Goal: Task Accomplishment & Management: Complete application form

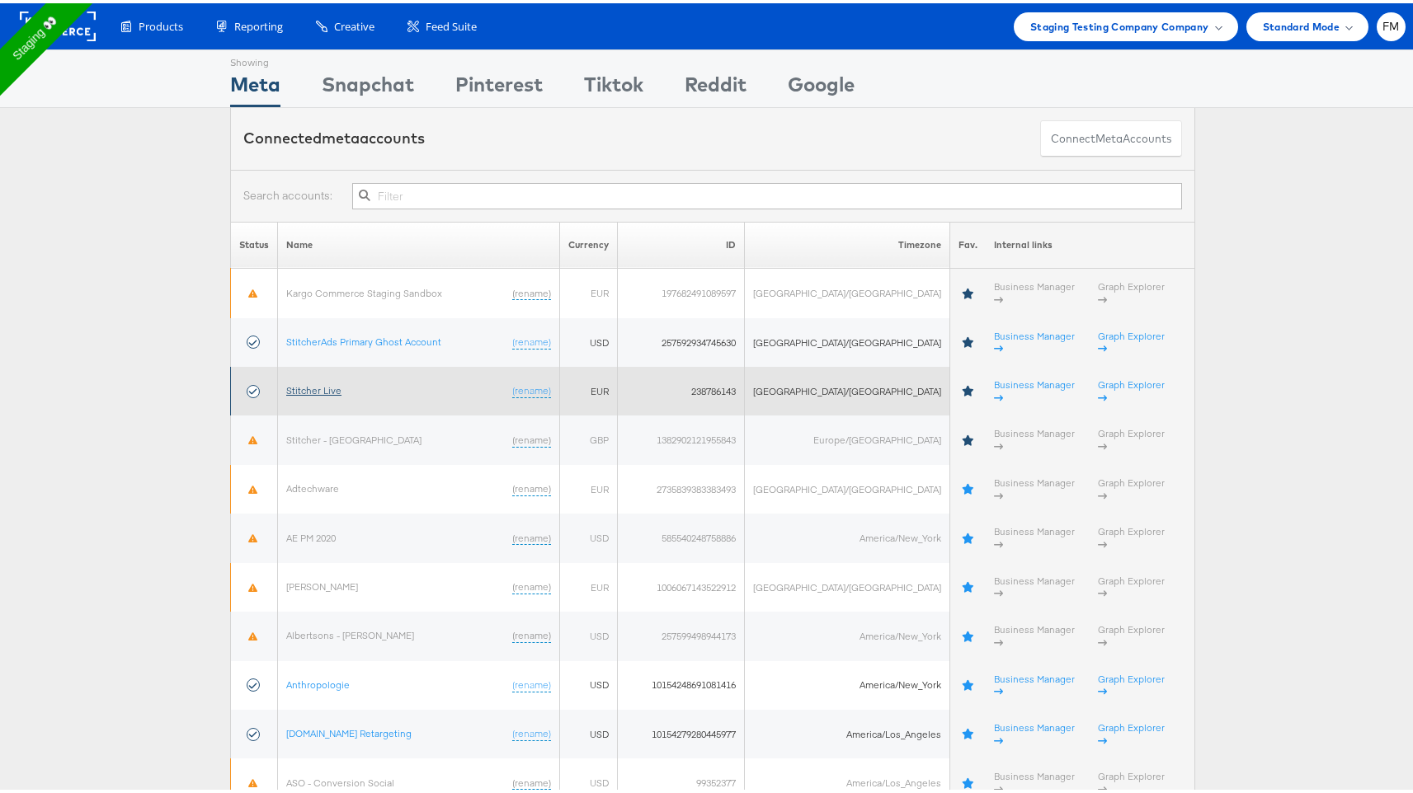
click at [333, 381] on link "Stitcher Live" at bounding box center [313, 387] width 55 height 12
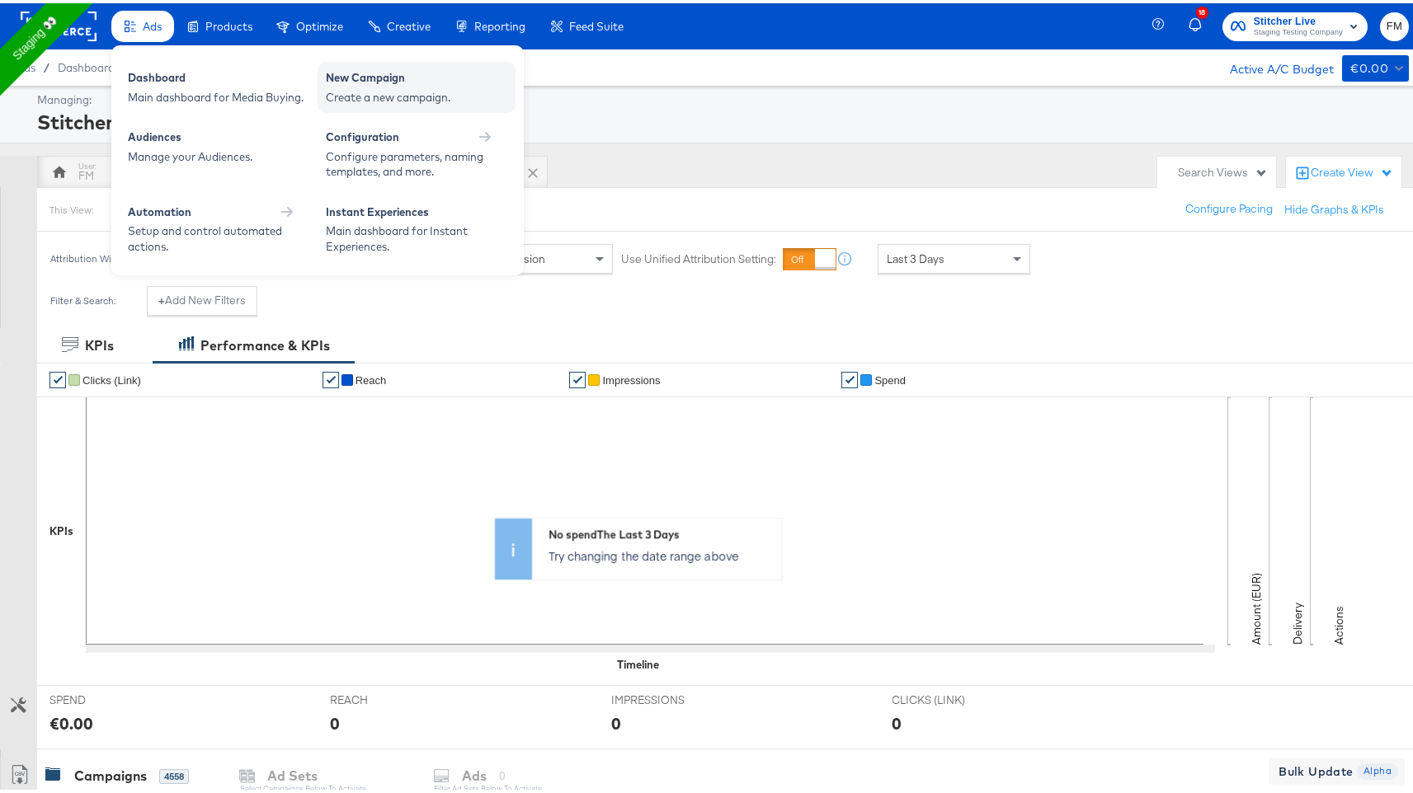
click at [358, 71] on div "New Campaign" at bounding box center [416, 77] width 181 height 20
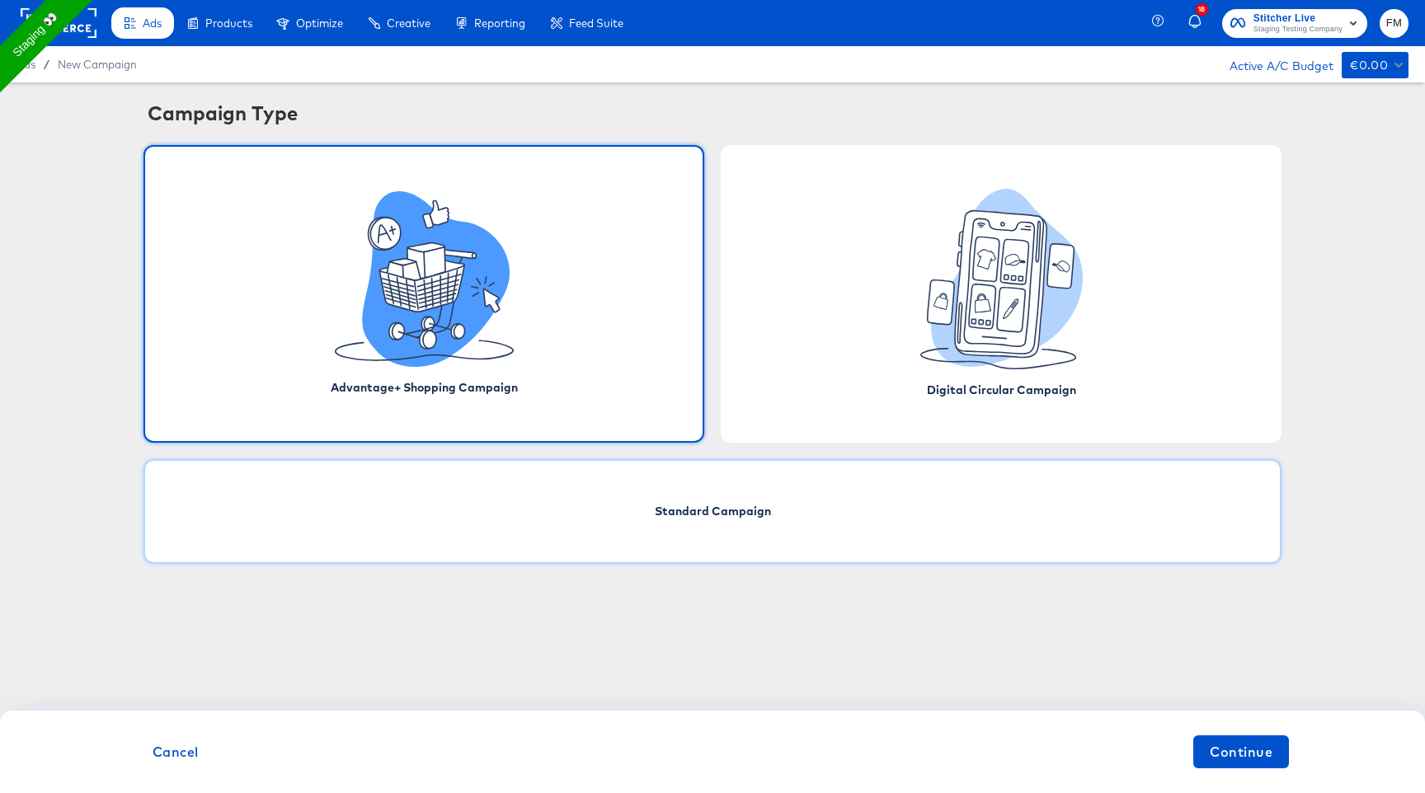
click at [620, 514] on div "Standard Campaign" at bounding box center [712, 511] width 1138 height 105
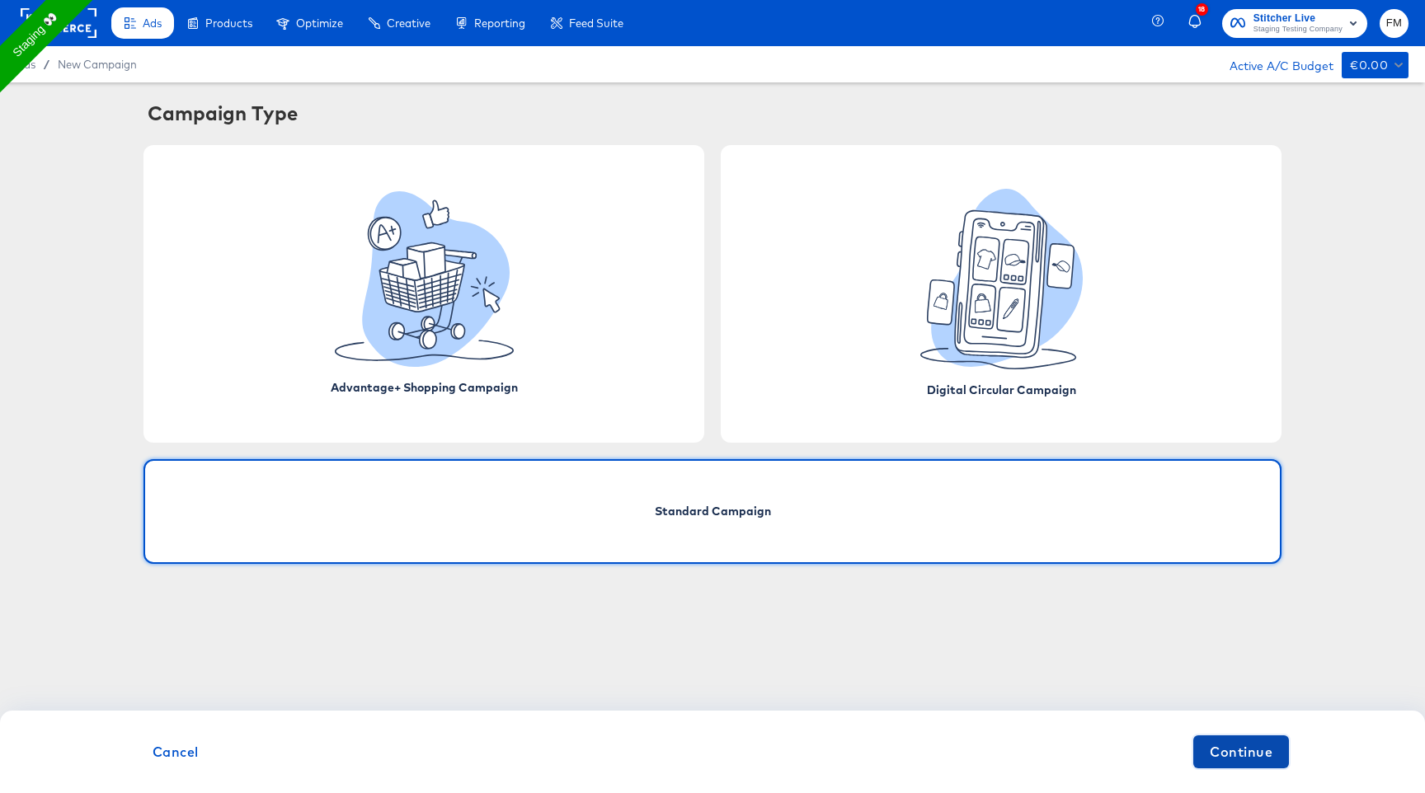
click at [1232, 747] on span "Continue" at bounding box center [1241, 752] width 63 height 23
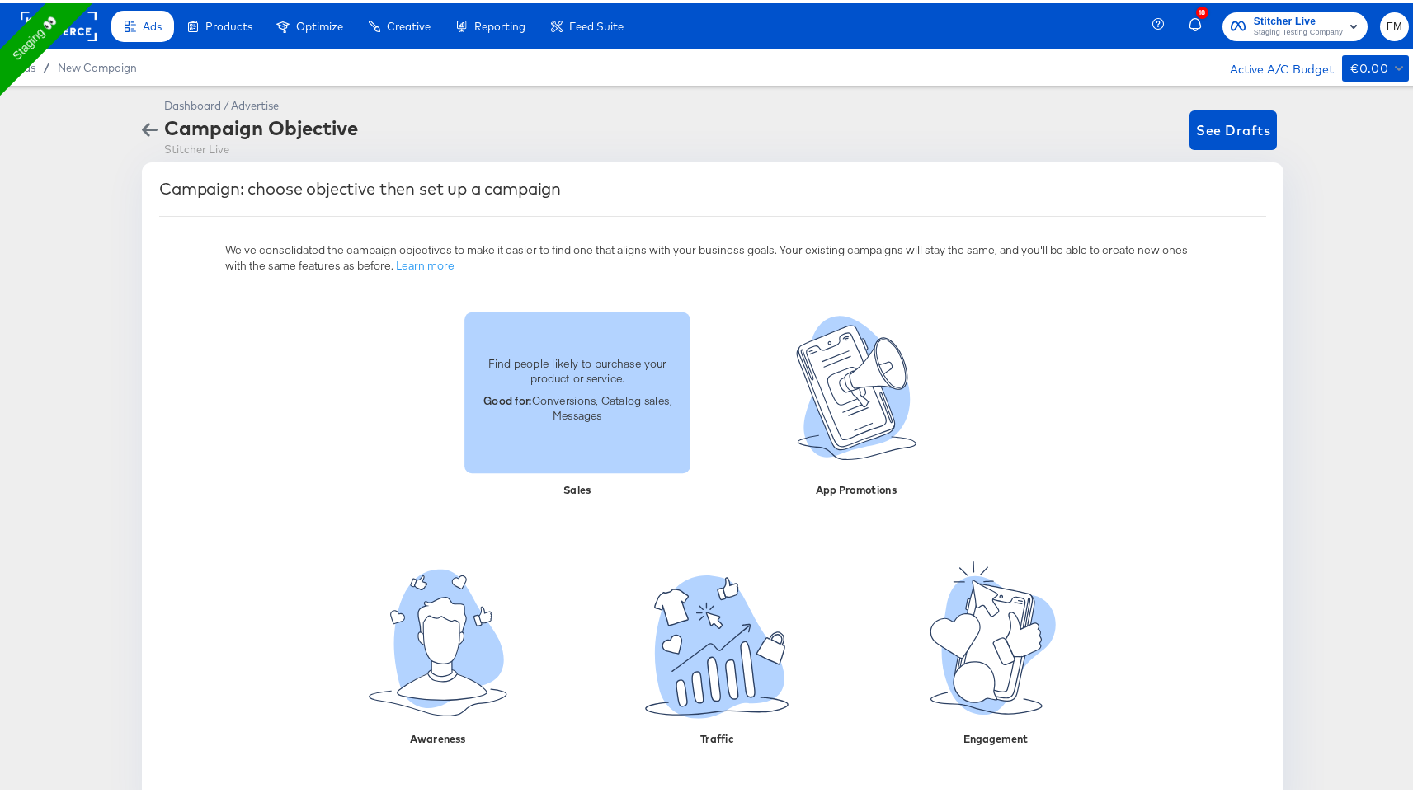
click at [588, 411] on p "Good for: Conversions, Catalog sales, Messages" at bounding box center [577, 404] width 206 height 31
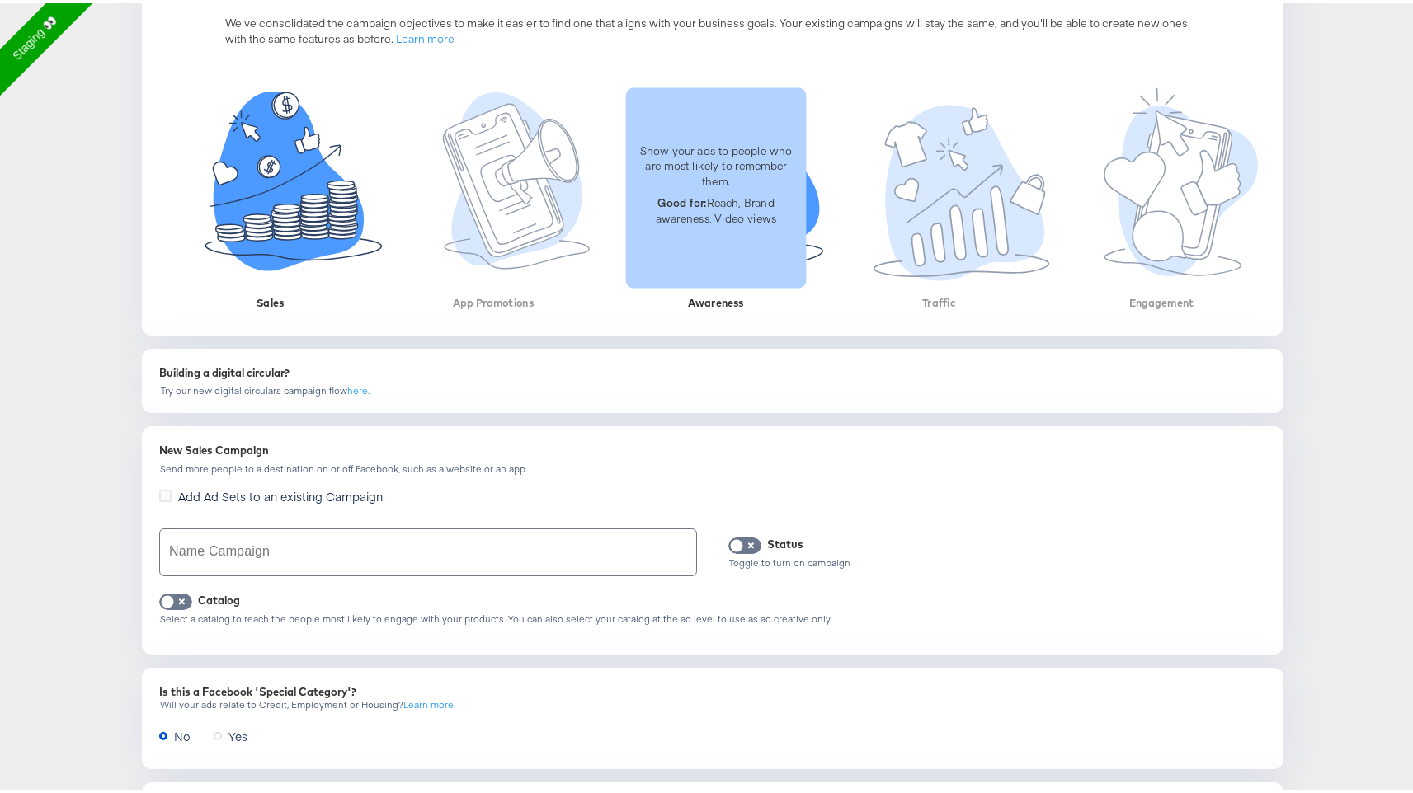
scroll to position [470, 0]
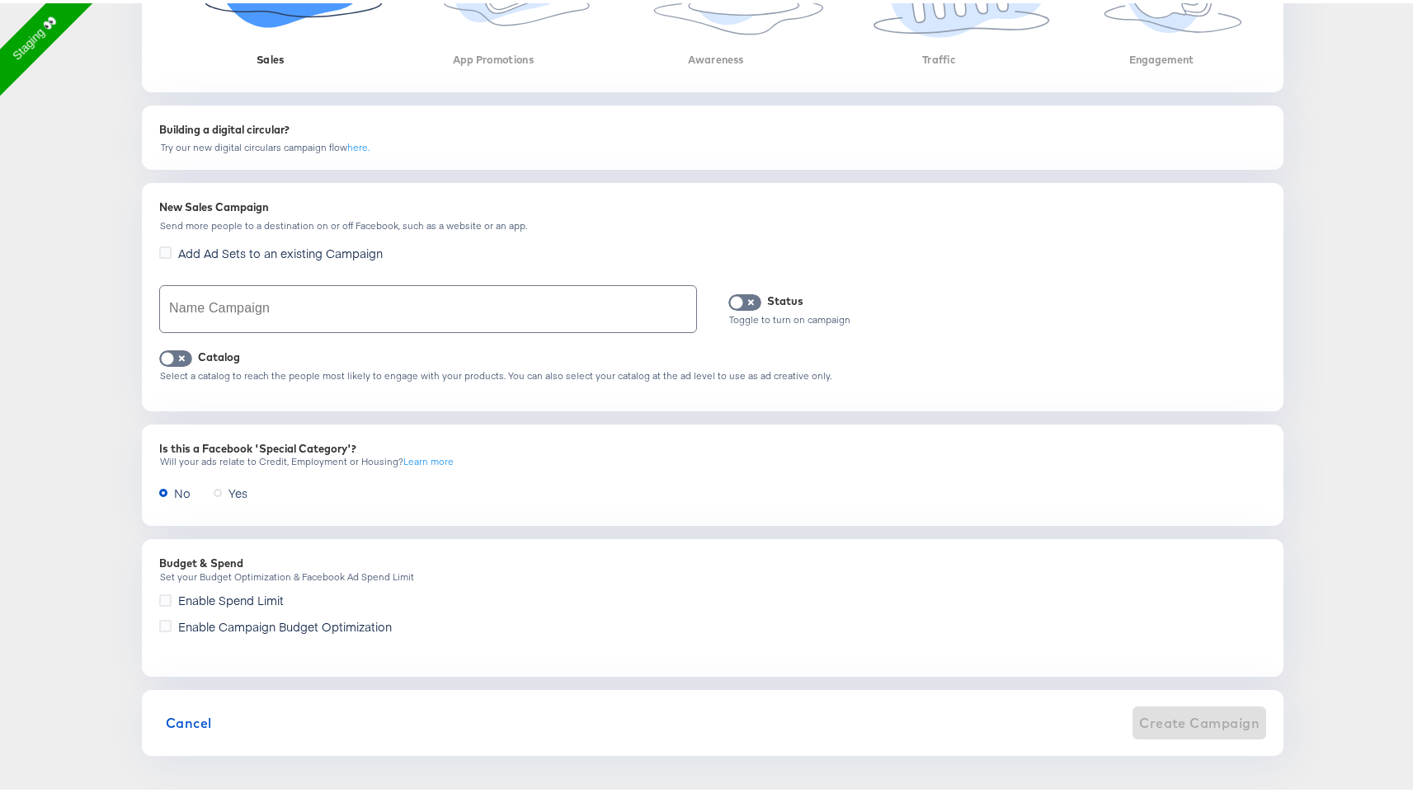
click at [419, 306] on input "text" at bounding box center [428, 306] width 536 height 46
type input "[PERSON_NAME]"
click at [1215, 731] on button "Create Campaign" at bounding box center [1199, 719] width 134 height 33
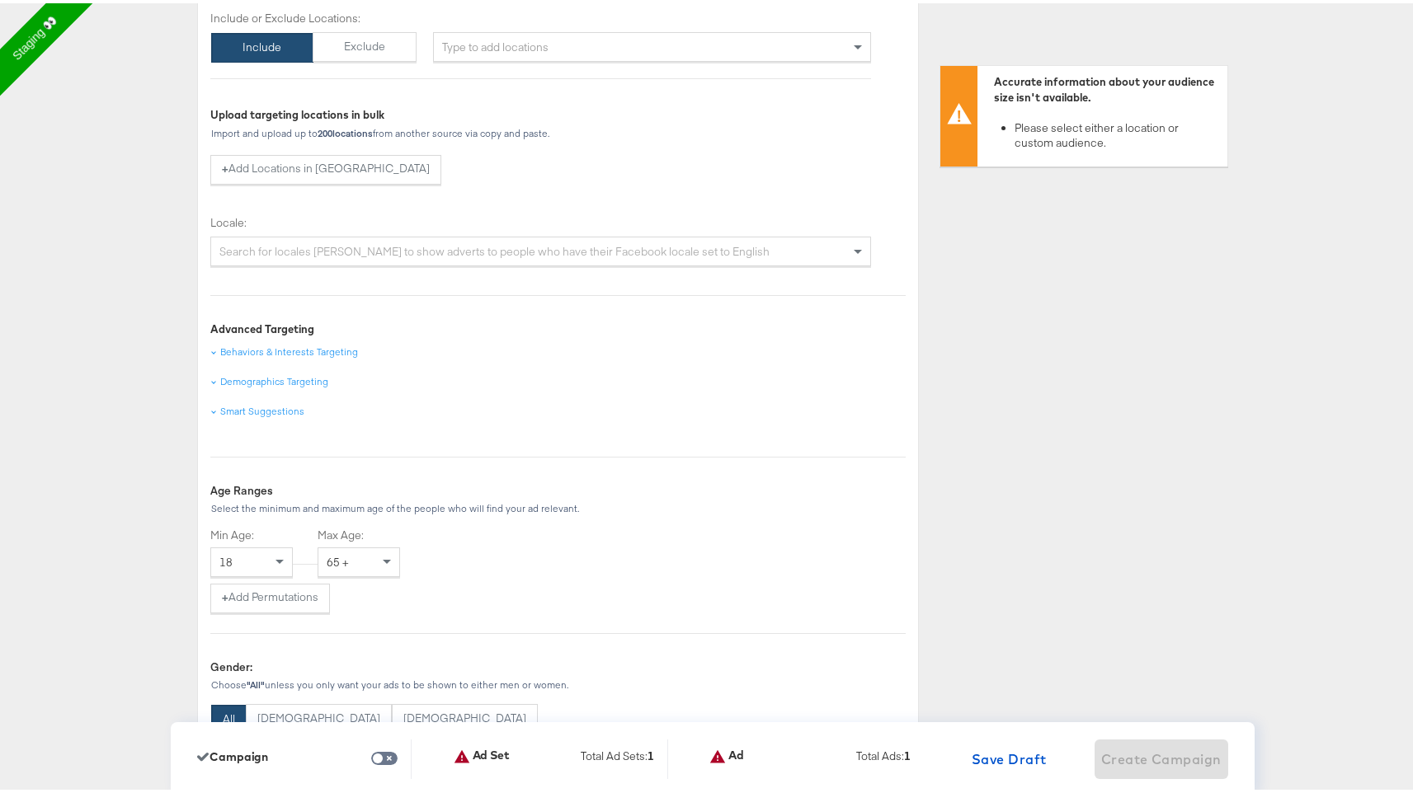
scroll to position [1220, 0]
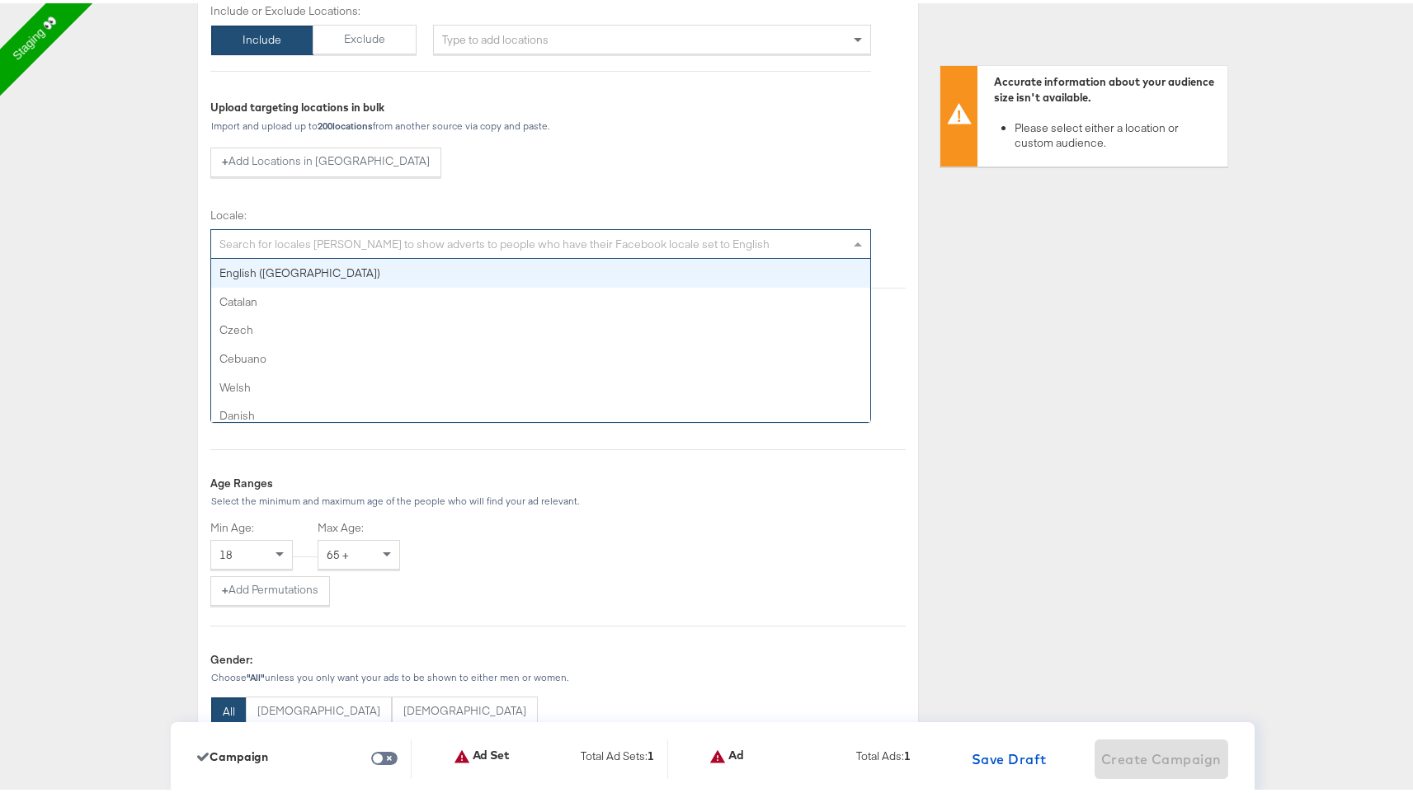
click at [622, 233] on div "Search for locales [PERSON_NAME] to show adverts to people who have their Faceb…" at bounding box center [540, 241] width 659 height 28
click at [628, 223] on div "Locale: Search for locales e.g. English to show adverts to people who have thei…" at bounding box center [540, 231] width 661 height 52
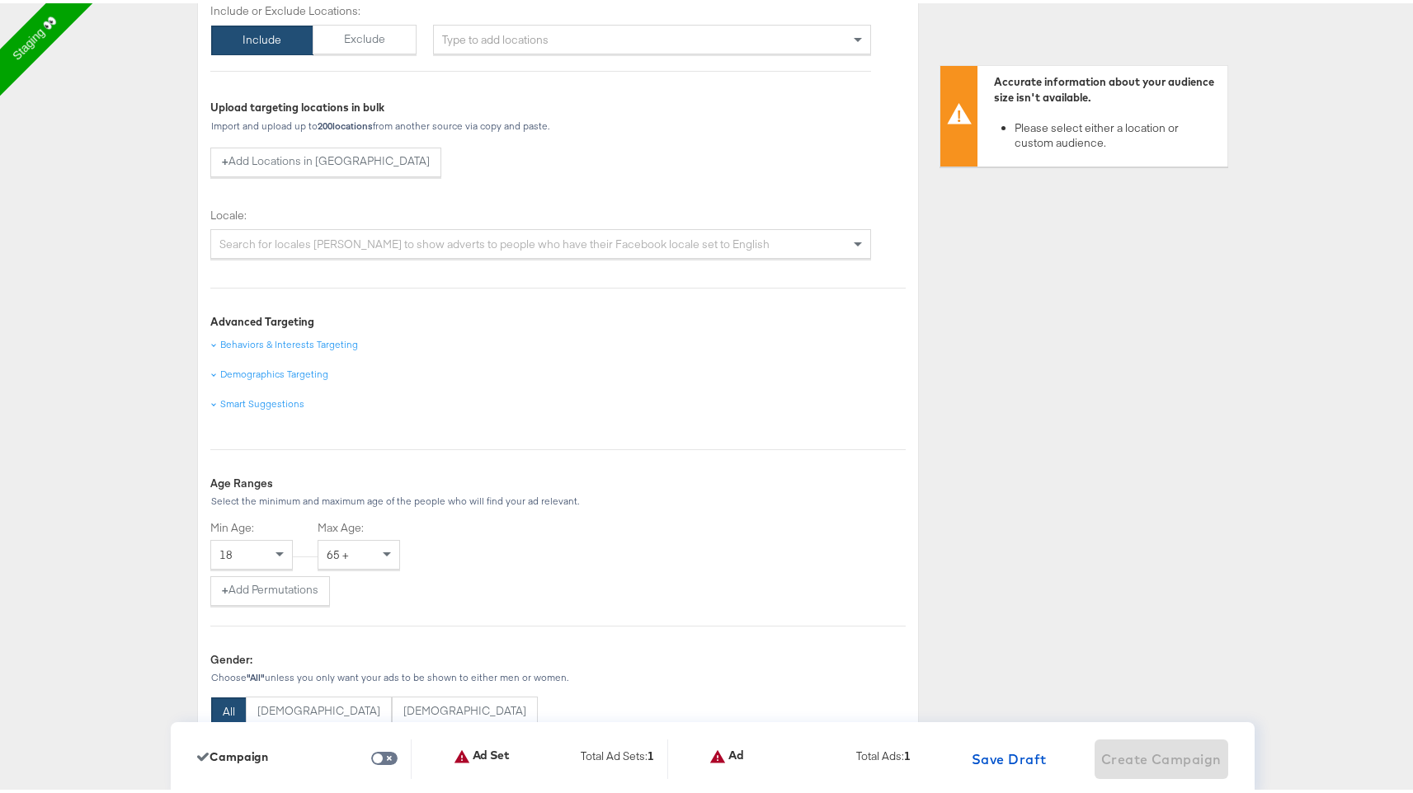
click at [674, 31] on div "Type to add locations" at bounding box center [652, 36] width 438 height 30
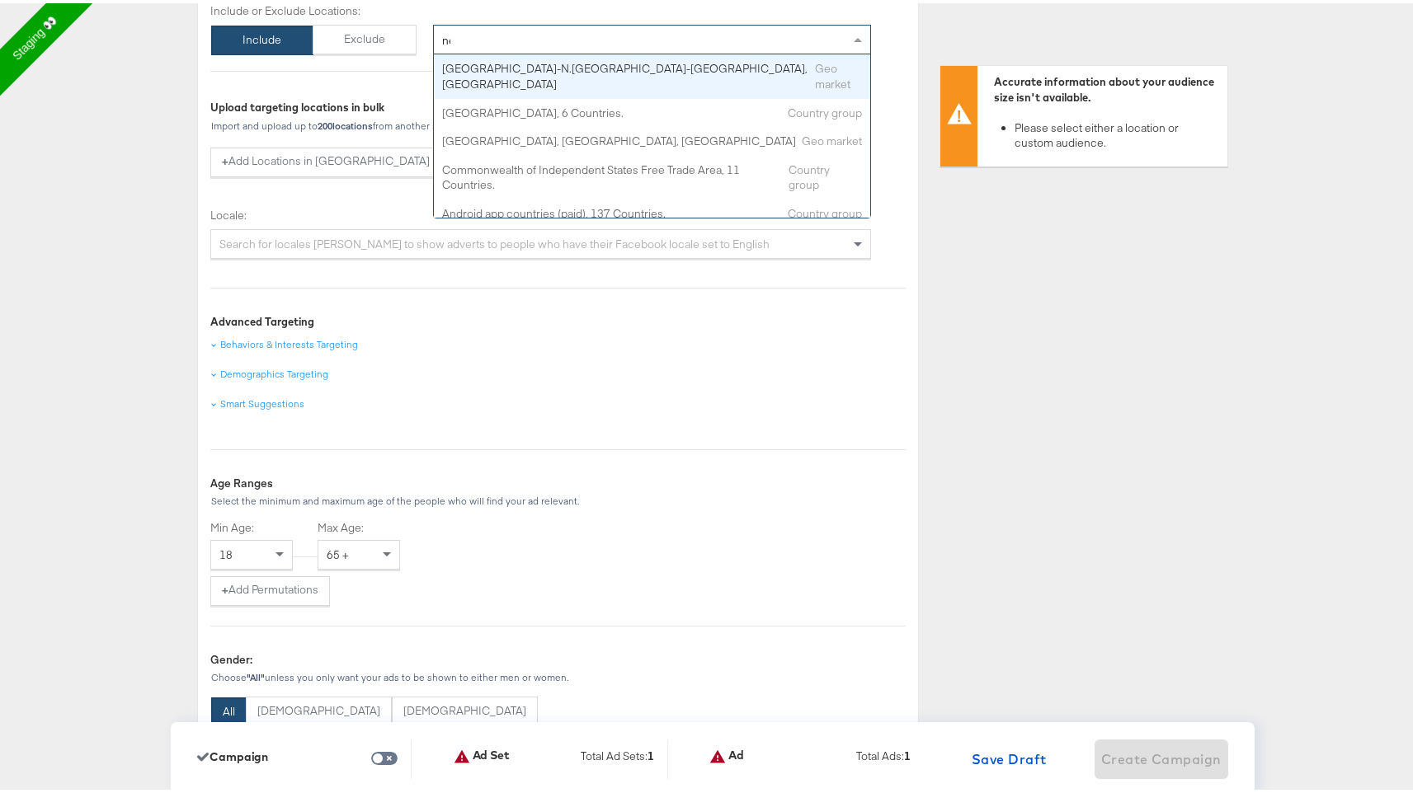
type input "new"
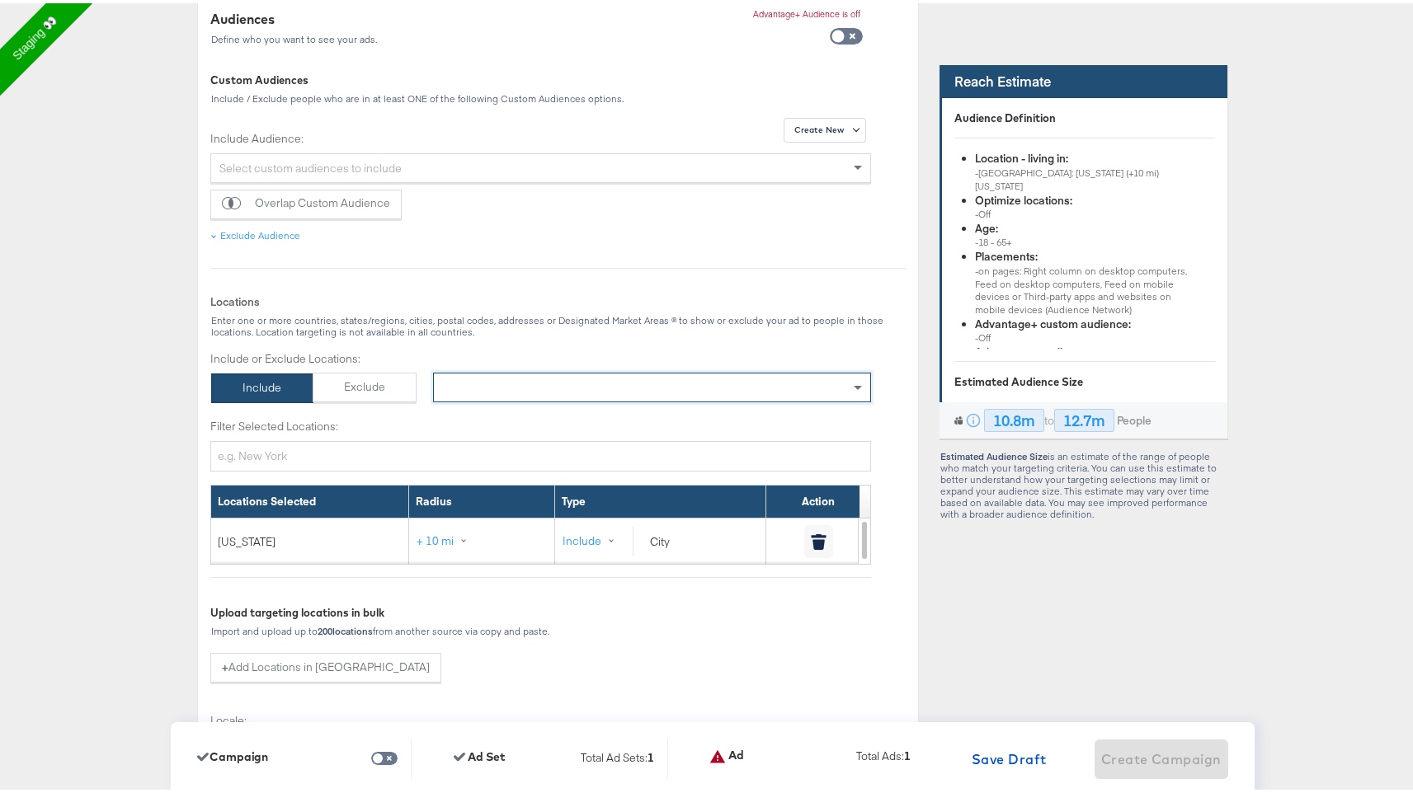
scroll to position [339, 0]
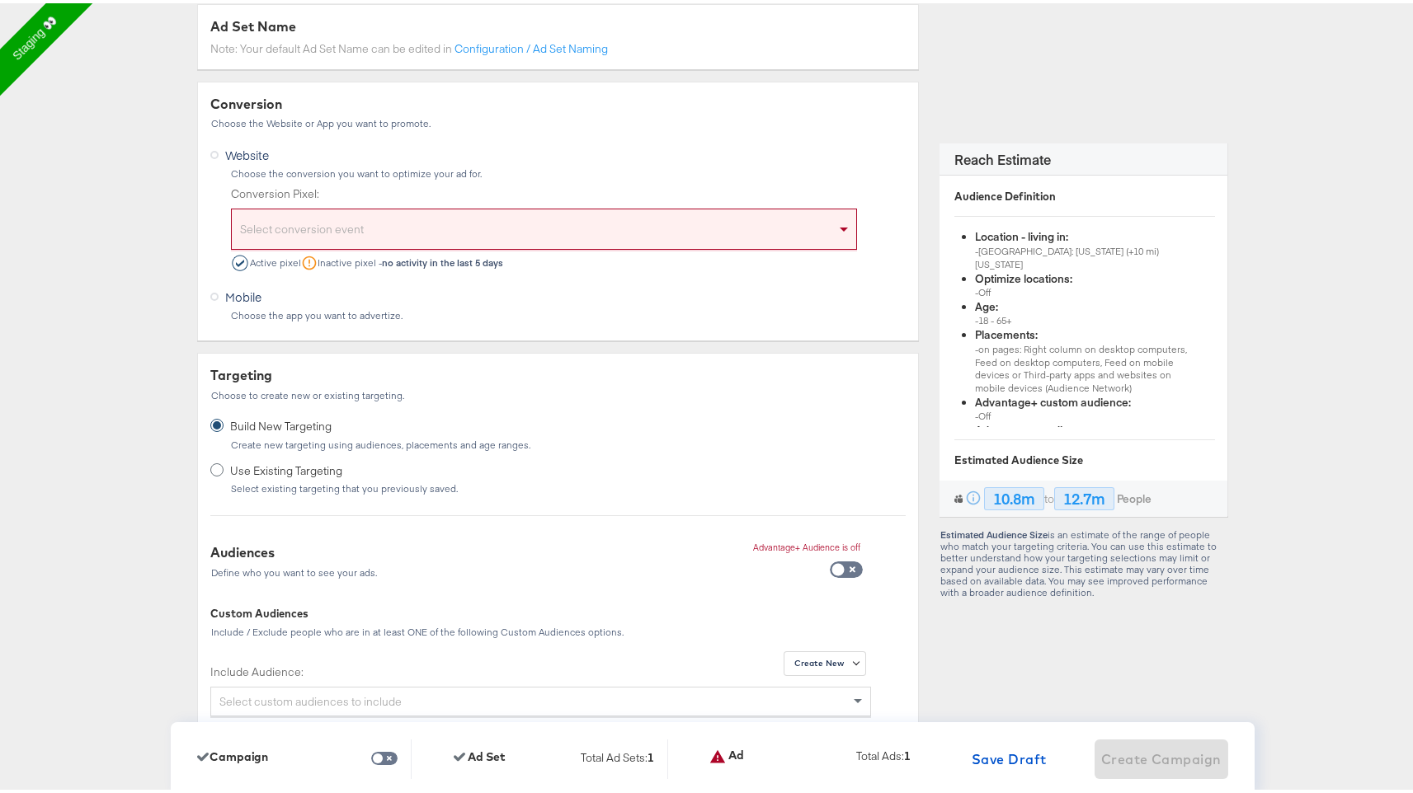
click at [759, 223] on div "Select conversion event" at bounding box center [544, 229] width 624 height 34
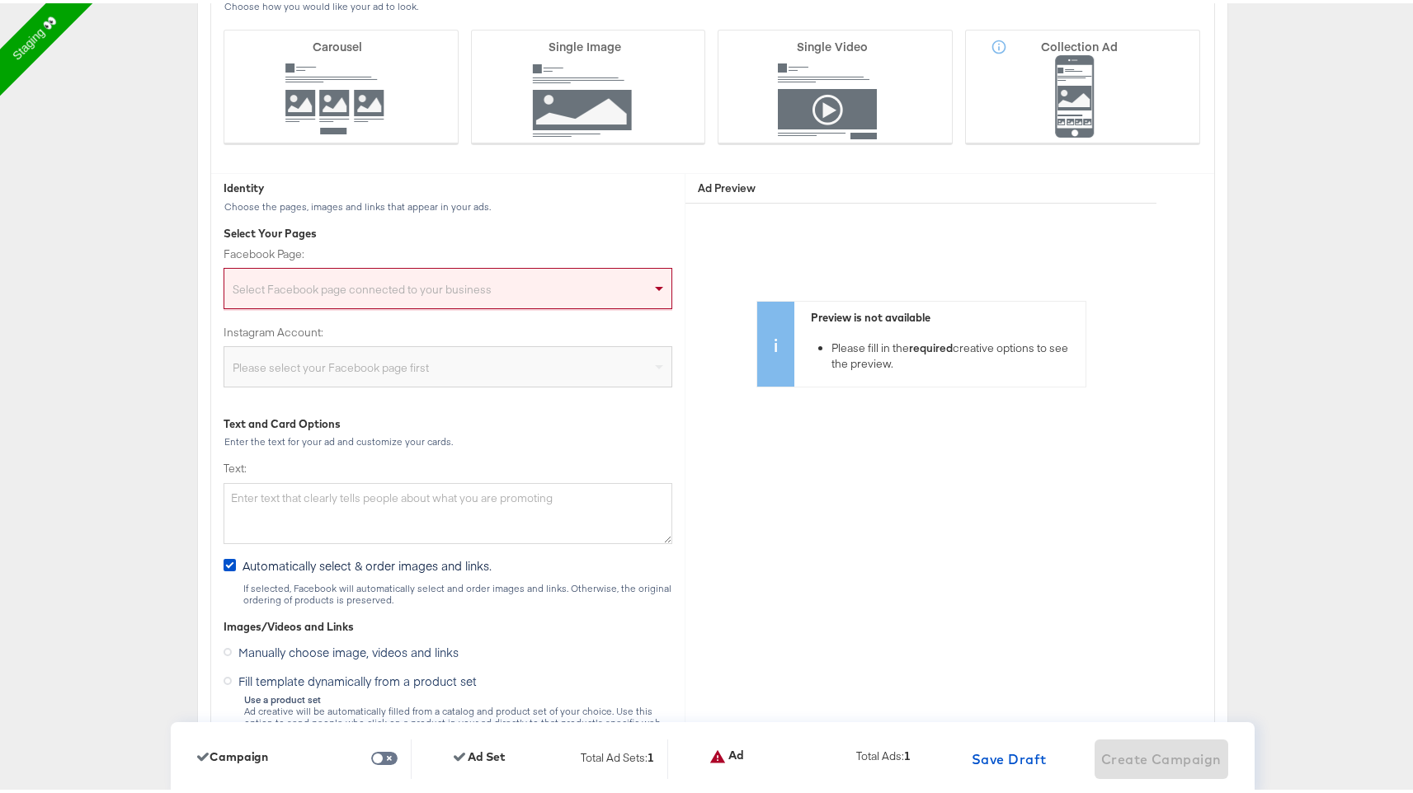
scroll to position [3583, 0]
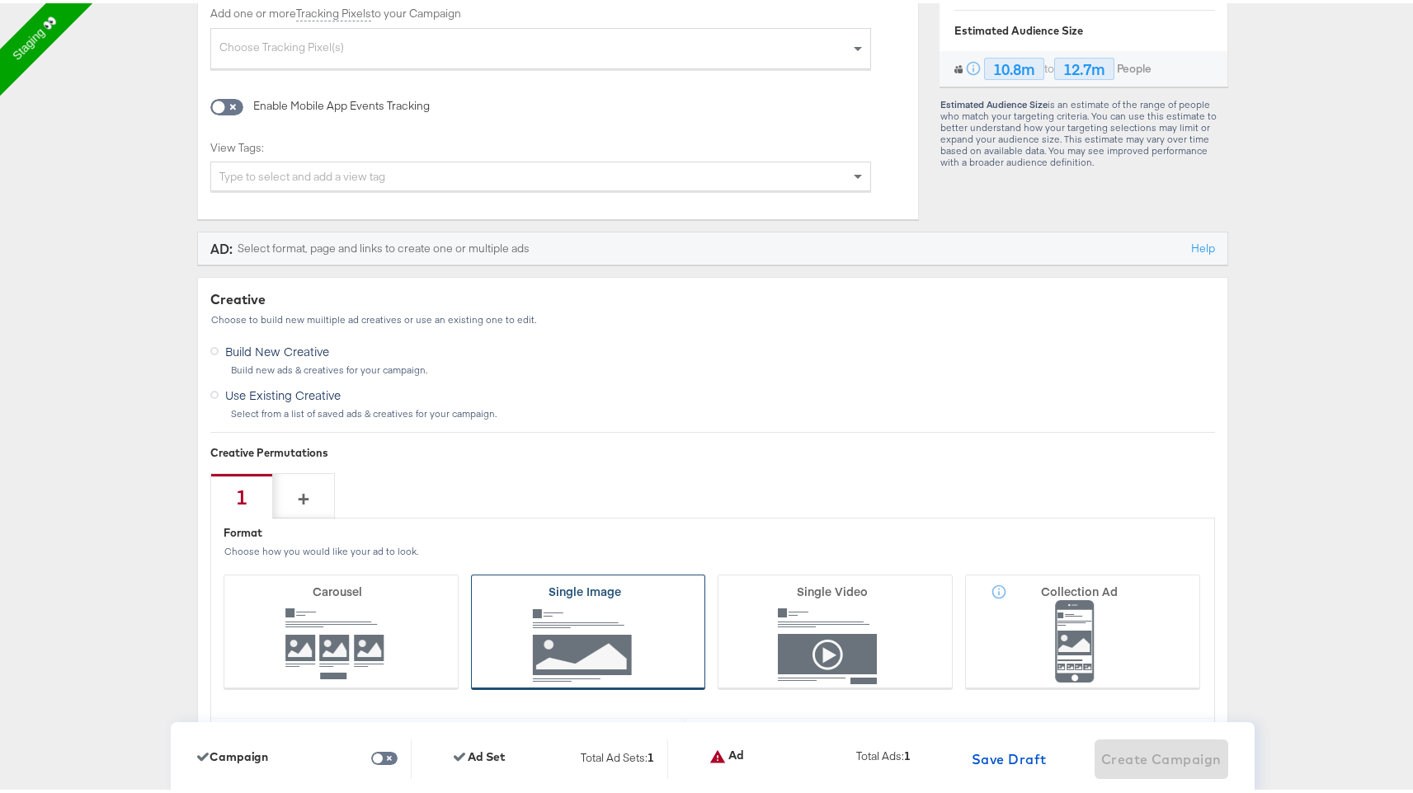
click at [628, 613] on icon at bounding box center [588, 628] width 235 height 115
click at [0, 0] on input "Single Image" at bounding box center [0, 0] width 0 height 0
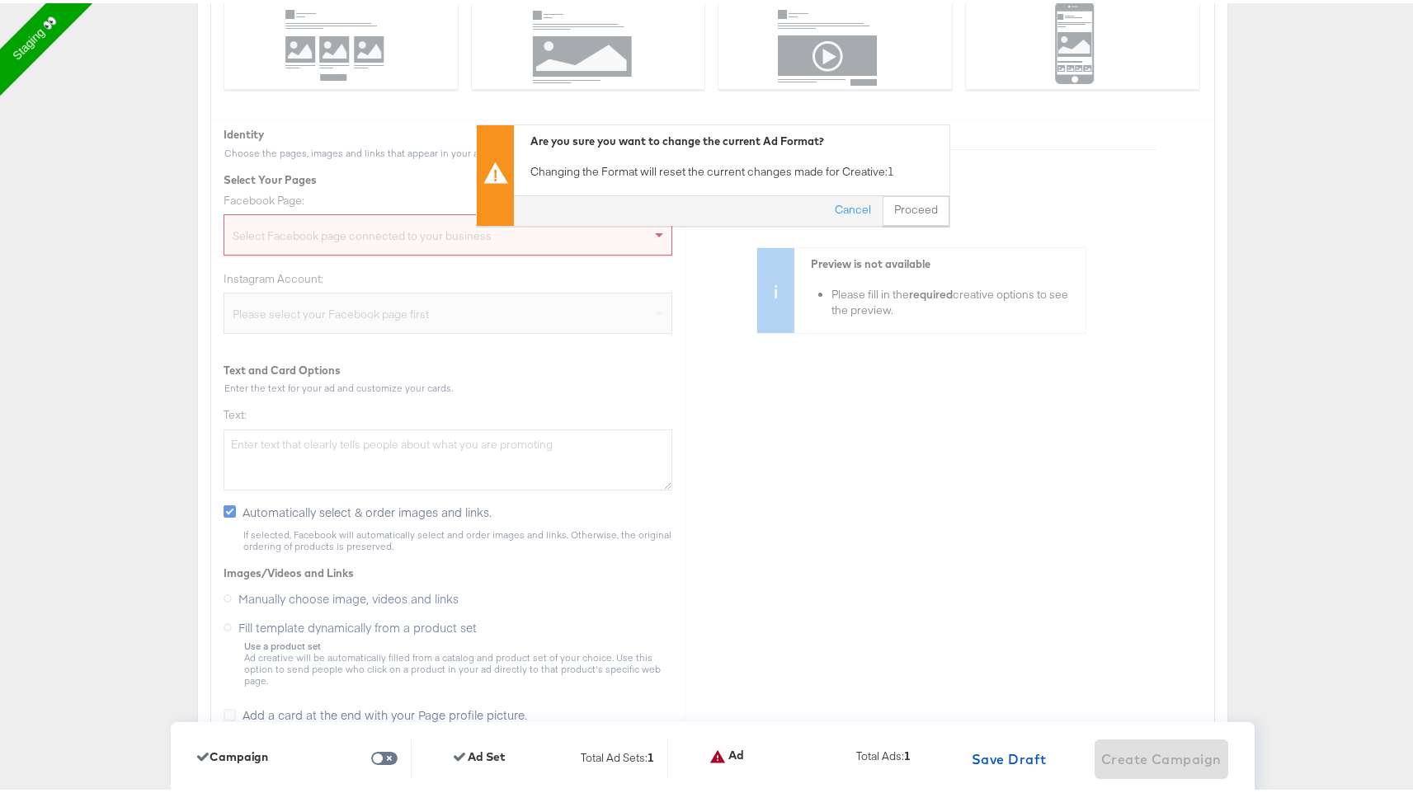
scroll to position [4036, 0]
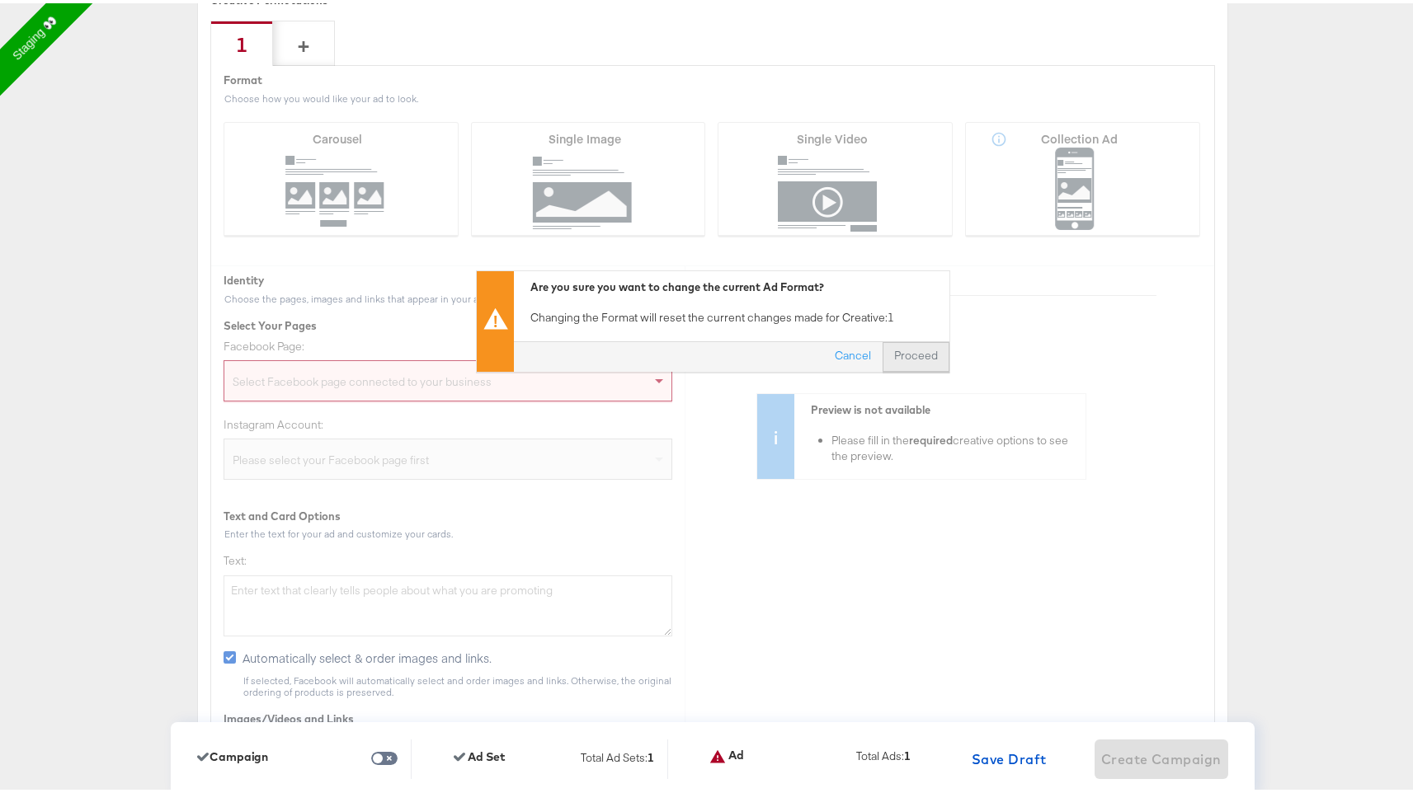
click at [928, 357] on button "Proceed" at bounding box center [915, 354] width 67 height 30
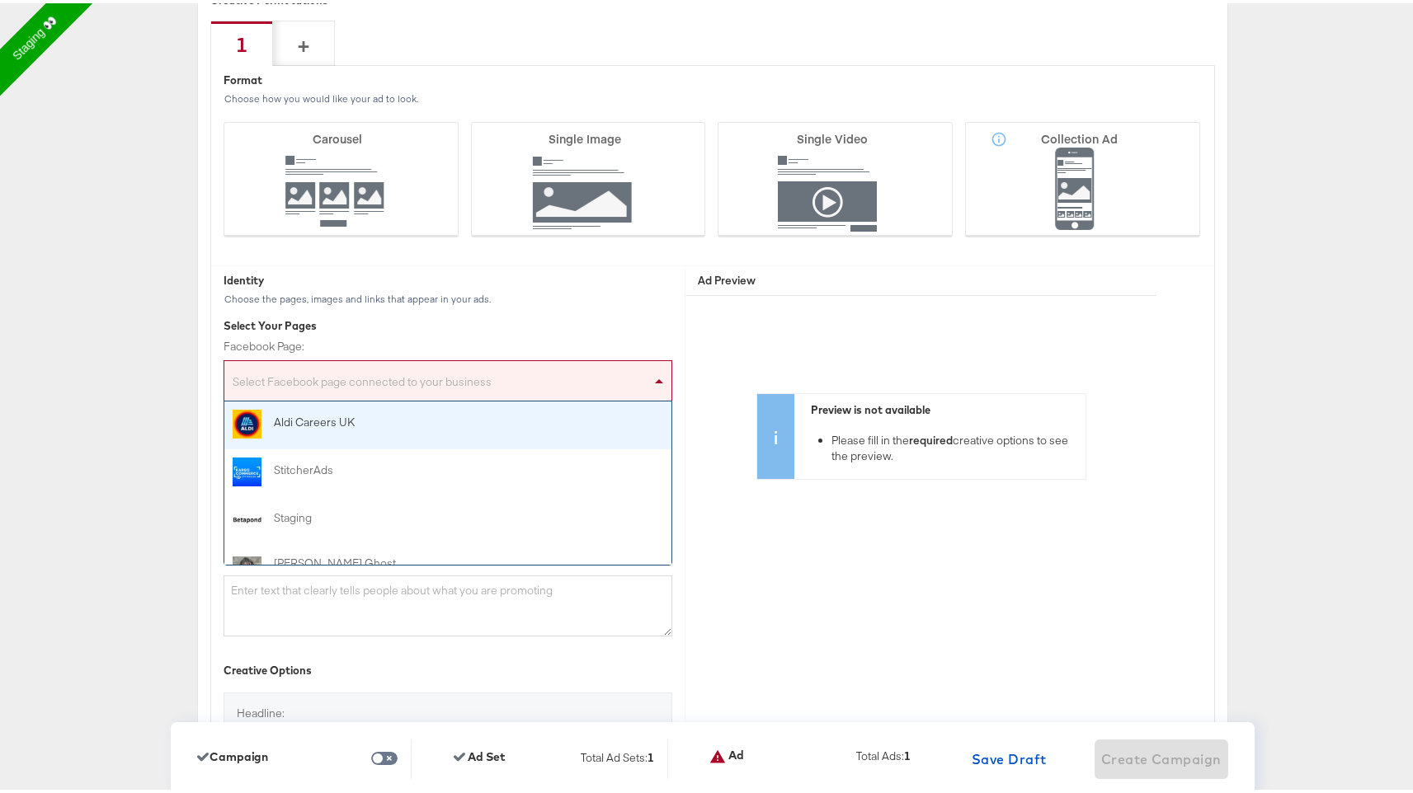
click at [505, 378] on div "Select Facebook page connected to your business" at bounding box center [447, 380] width 447 height 33
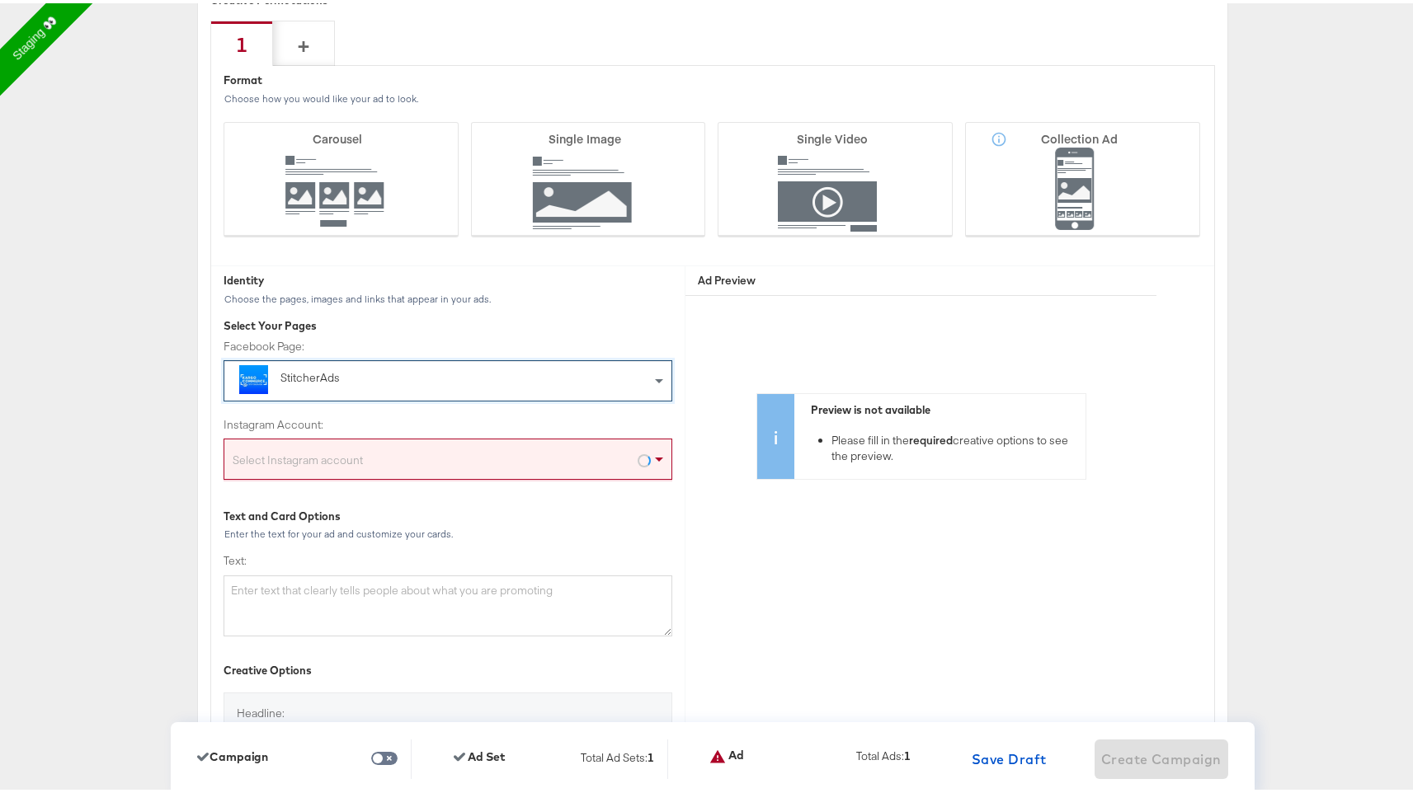
click at [526, 469] on div "Select Instagram account" at bounding box center [447, 459] width 447 height 33
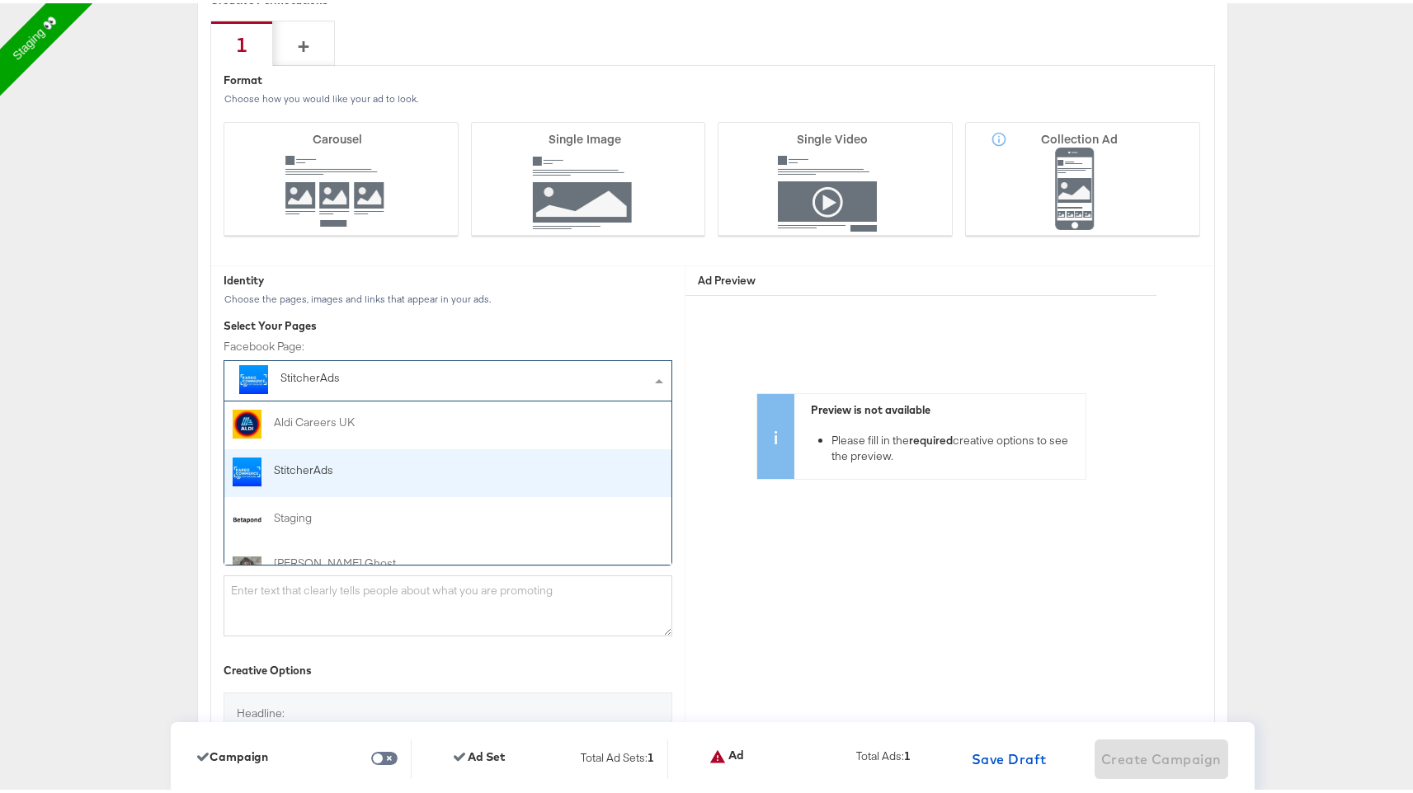
scroll to position [48, 0]
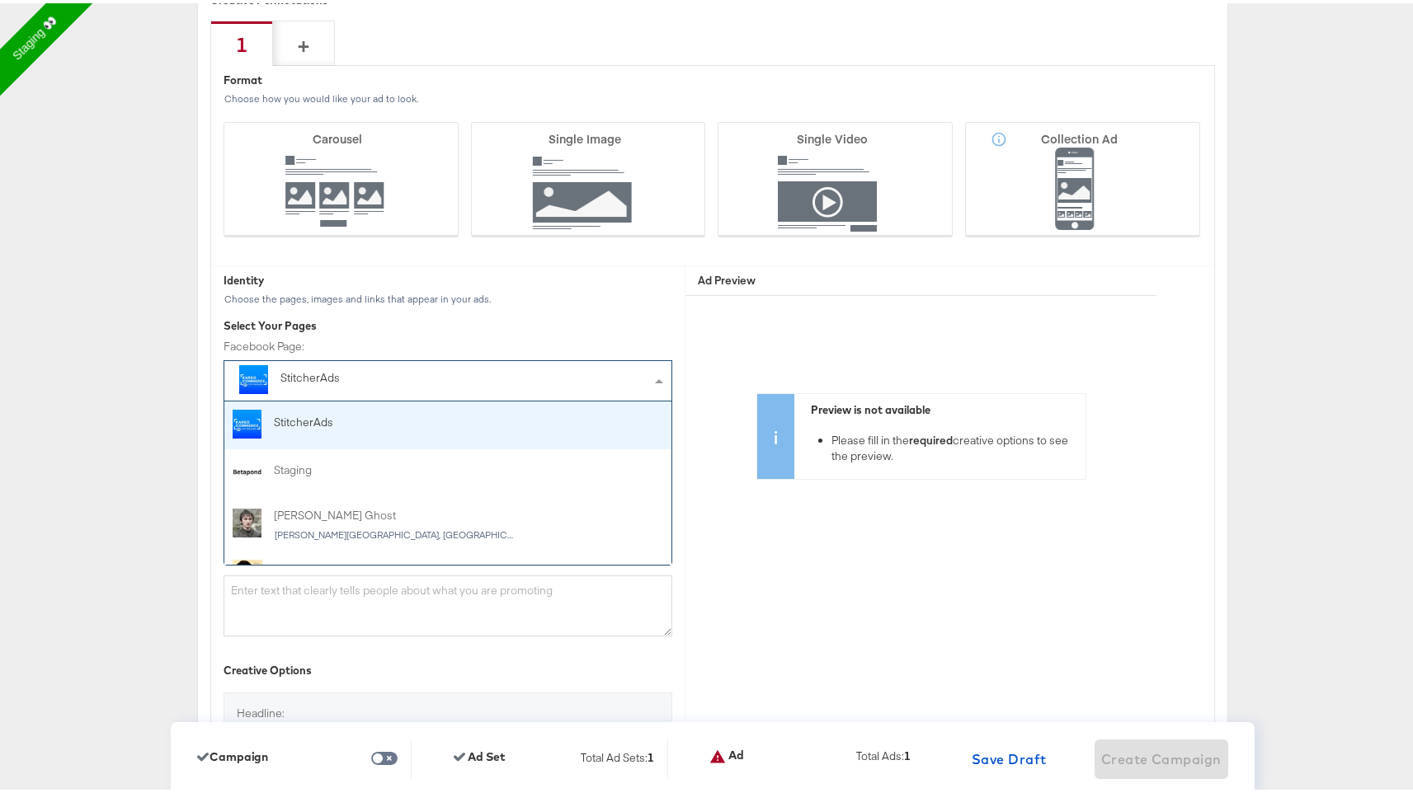
click at [555, 372] on div "StitcherAds" at bounding box center [436, 377] width 313 height 21
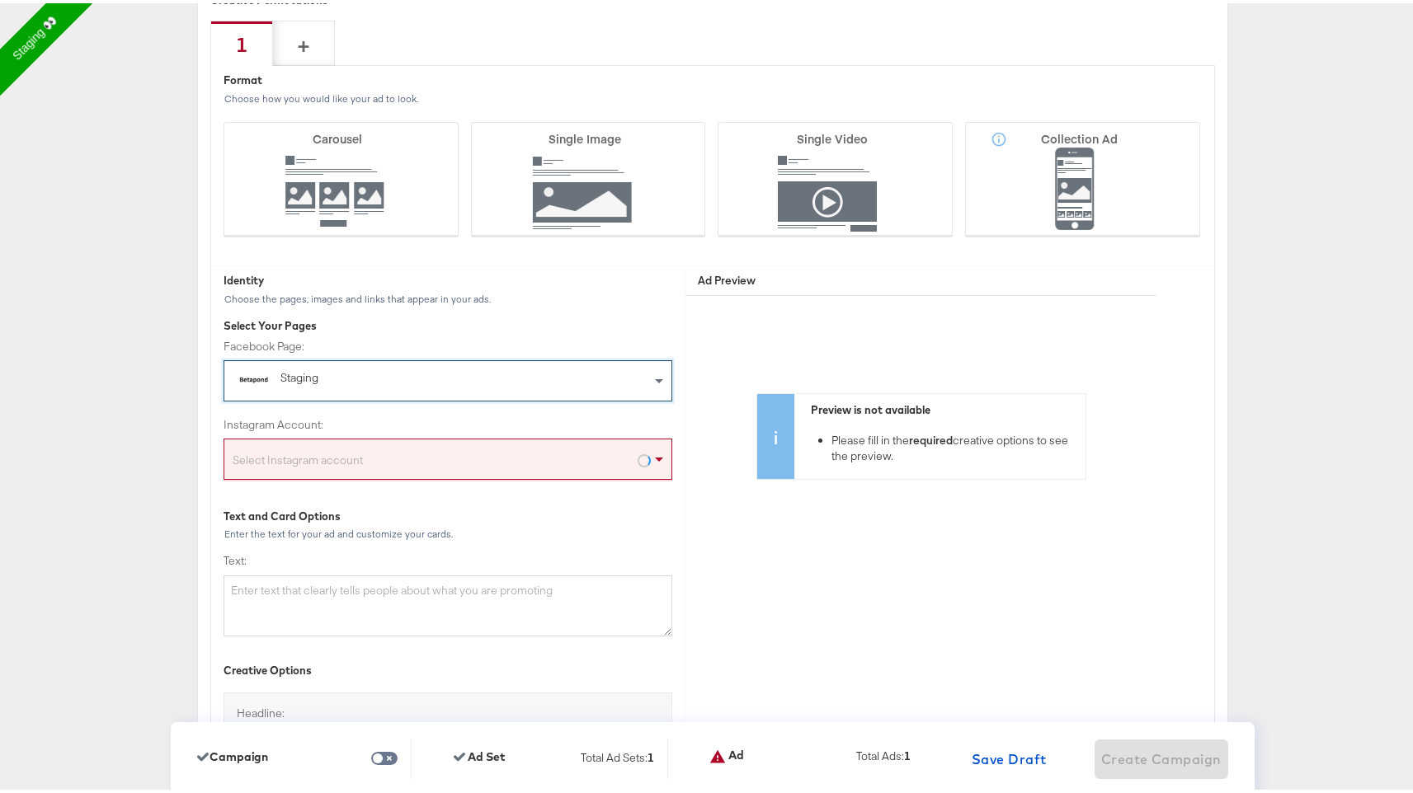
click at [571, 451] on div "Select Instagram account" at bounding box center [447, 459] width 447 height 33
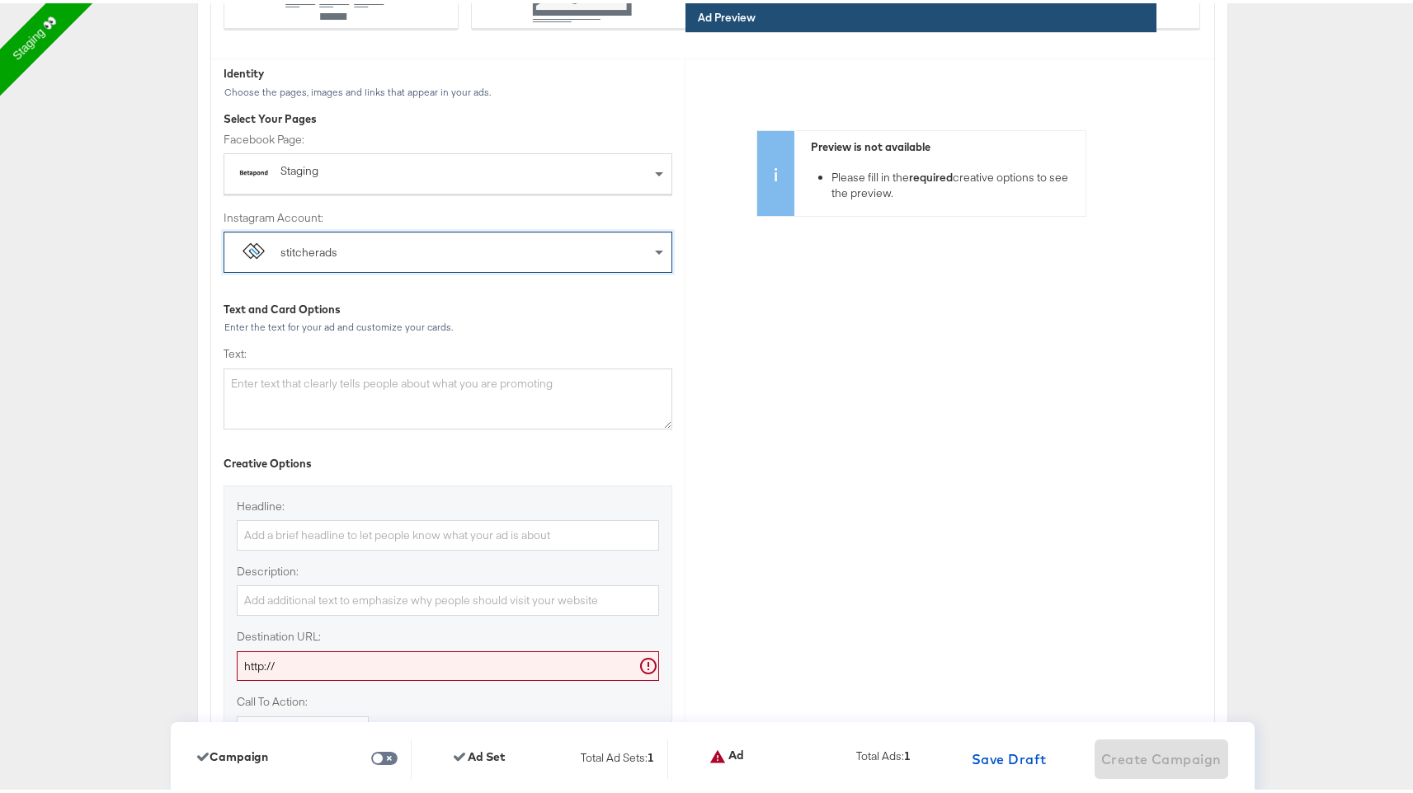
scroll to position [4606, 0]
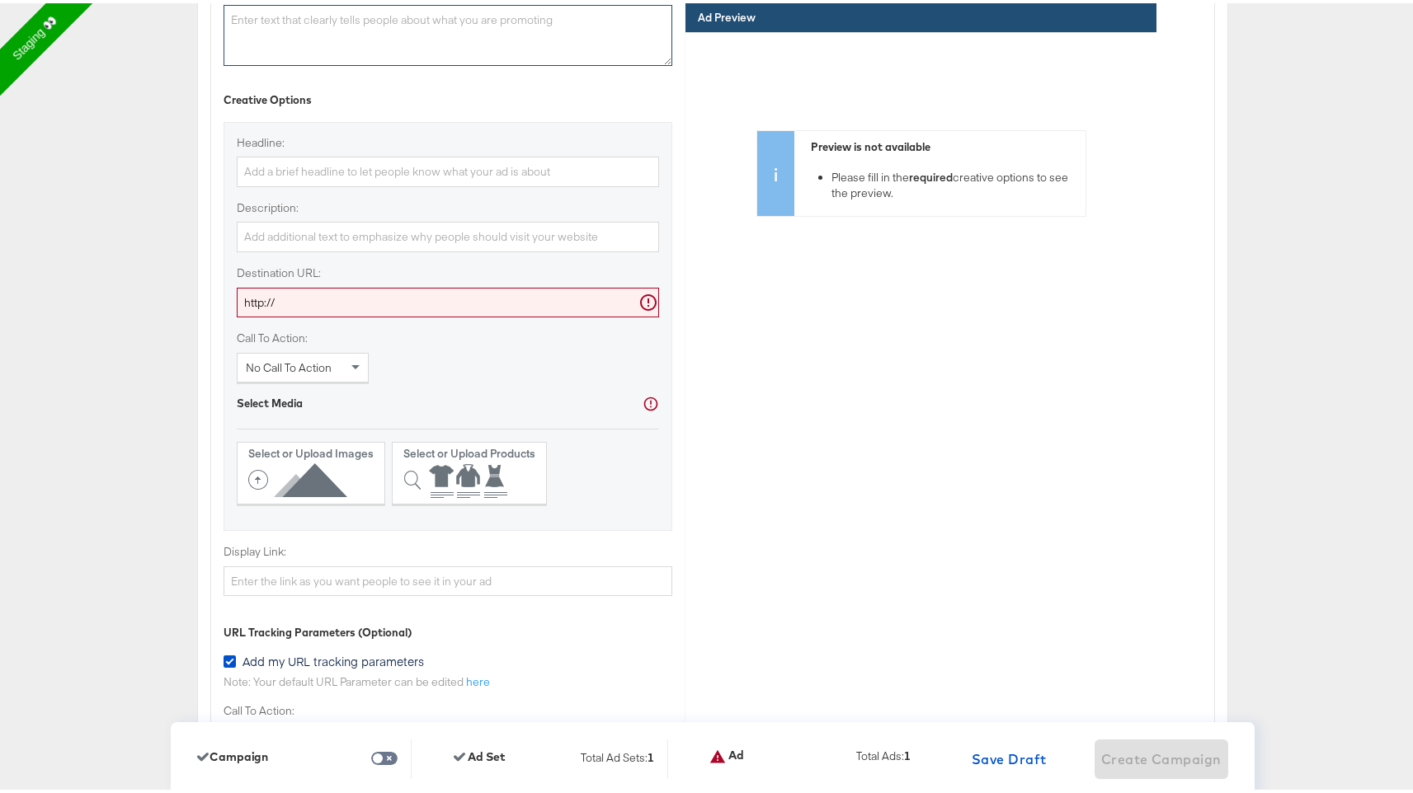
click at [456, 25] on textarea "Text:" at bounding box center [447, 32] width 449 height 61
type textarea "Winter is Coming"
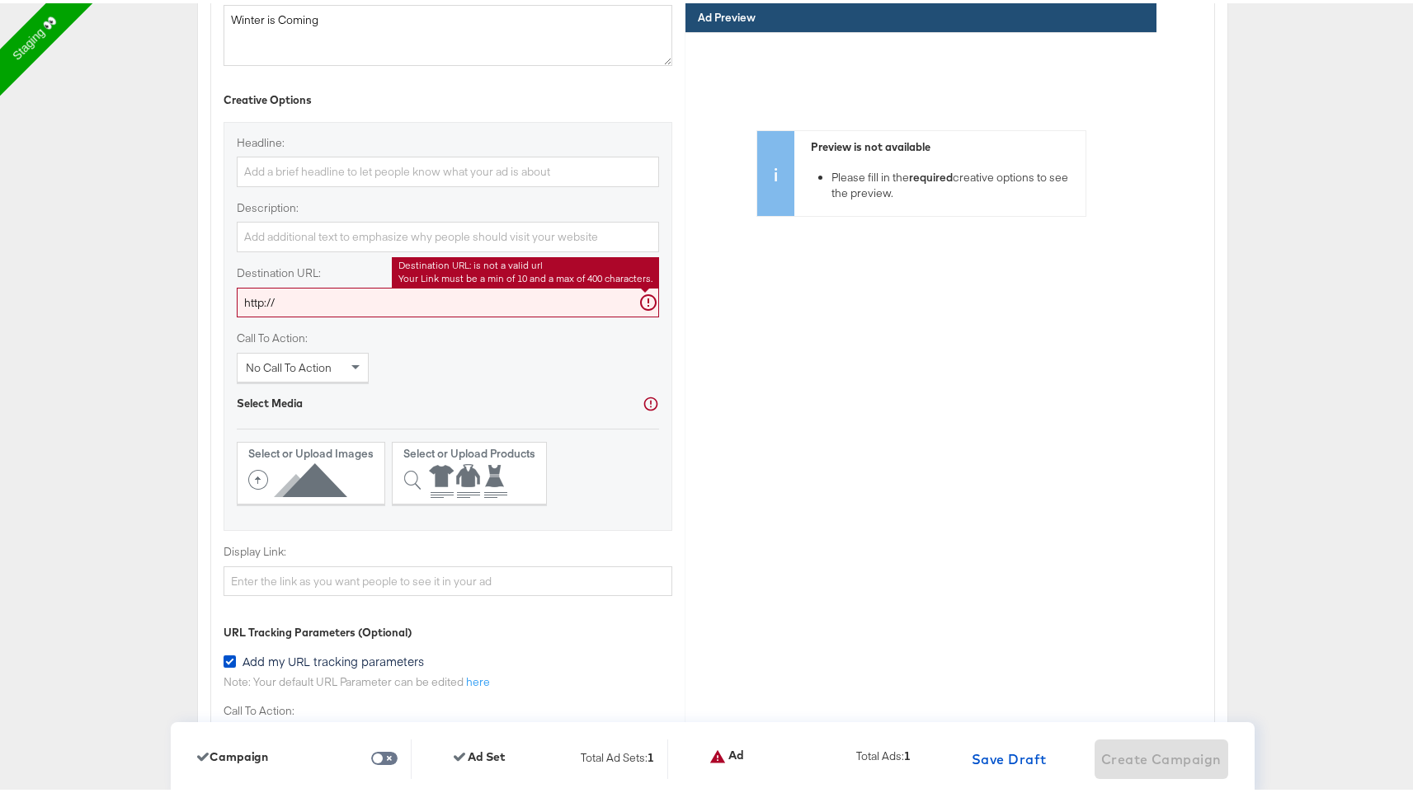
click at [383, 293] on input "http://" at bounding box center [448, 299] width 422 height 31
click at [383, 314] on input "http://" at bounding box center [448, 299] width 422 height 31
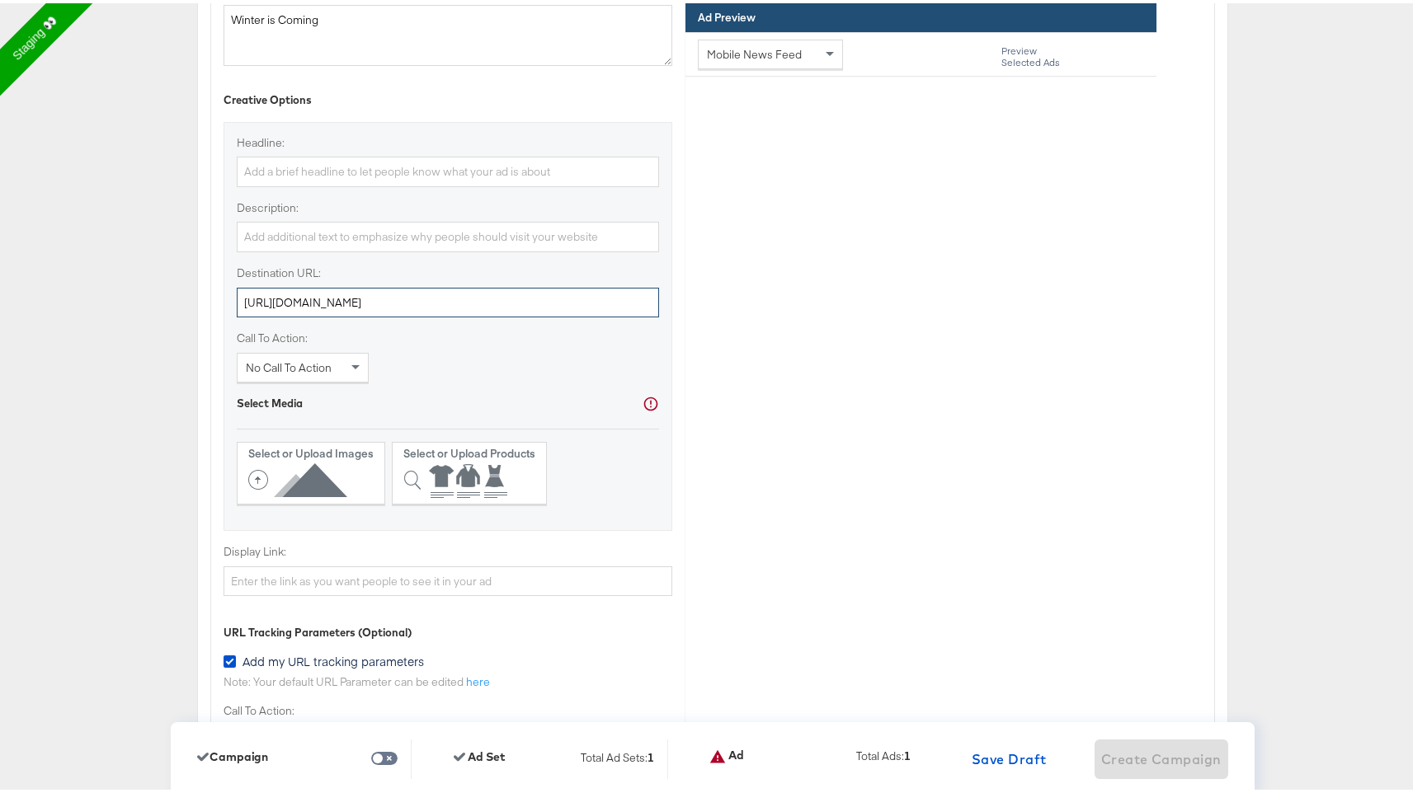
type input "[URL][DOMAIN_NAME]"
click at [335, 172] on input "Headline:" at bounding box center [448, 168] width 422 height 31
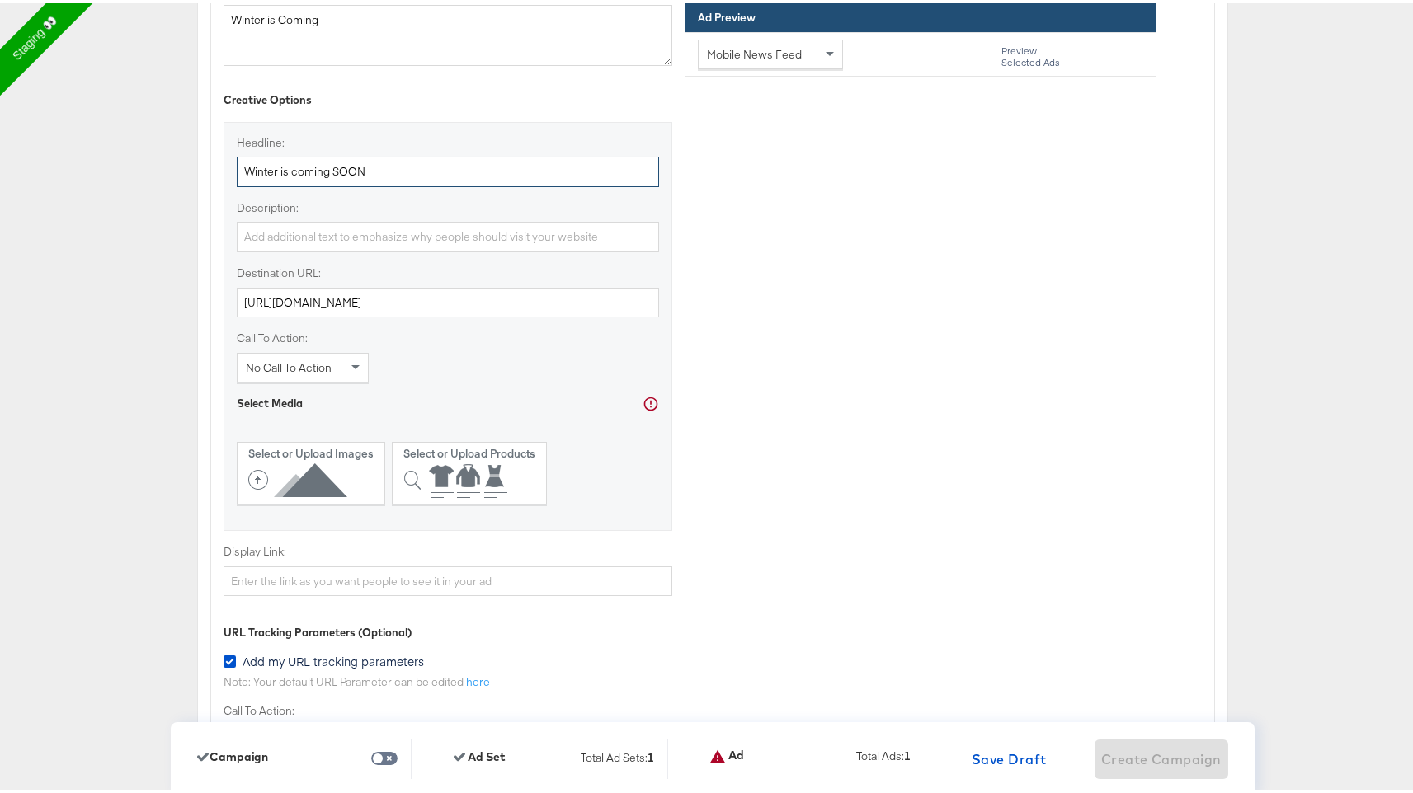
click at [314, 163] on input "Winter is coming SOON" at bounding box center [448, 168] width 422 height 31
type input "Winter is coming SOON"
click at [336, 229] on input "Description:" at bounding box center [448, 234] width 422 height 31
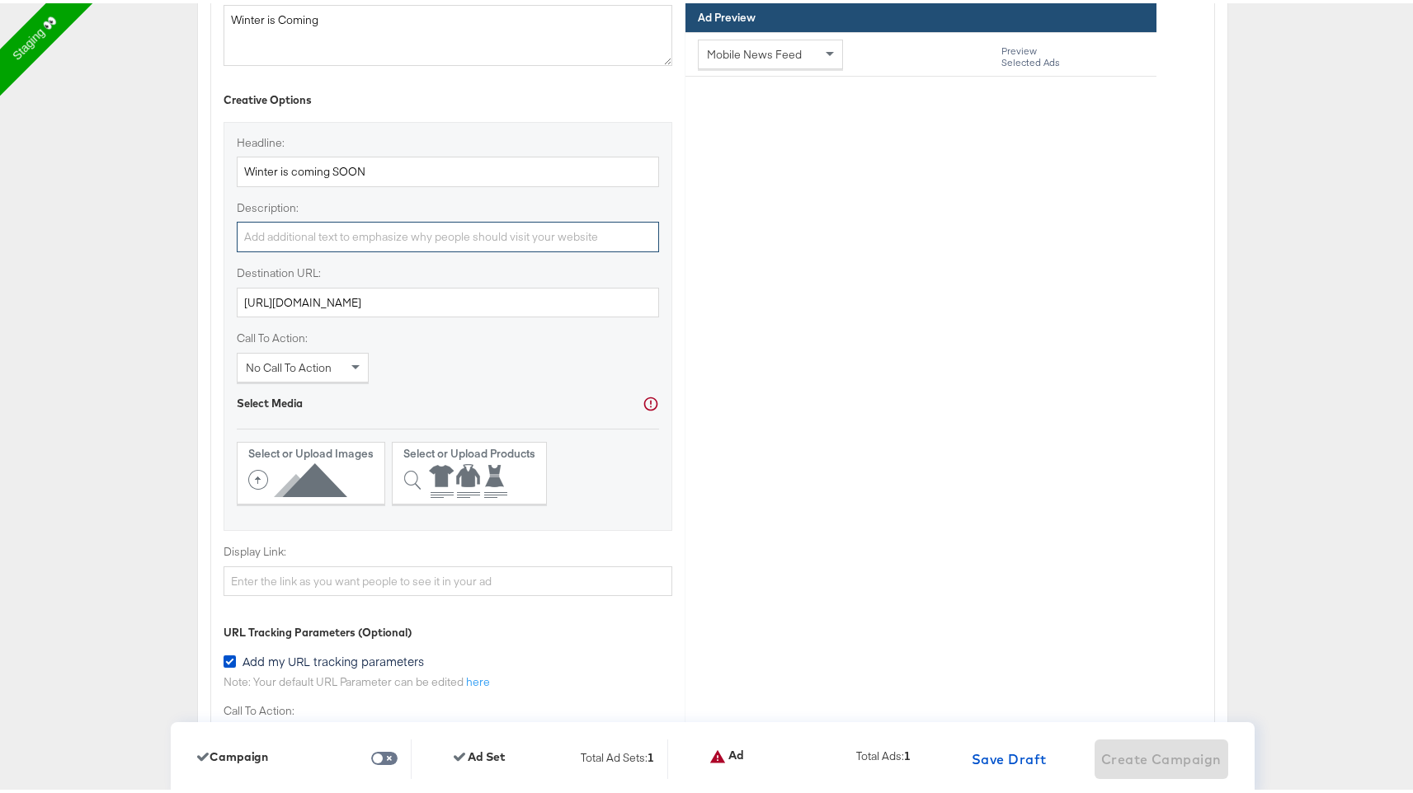
paste input "Winter is coming SOON"
type input "Winter is coming SOON"
click at [327, 380] on div at bounding box center [448, 379] width 422 height 1
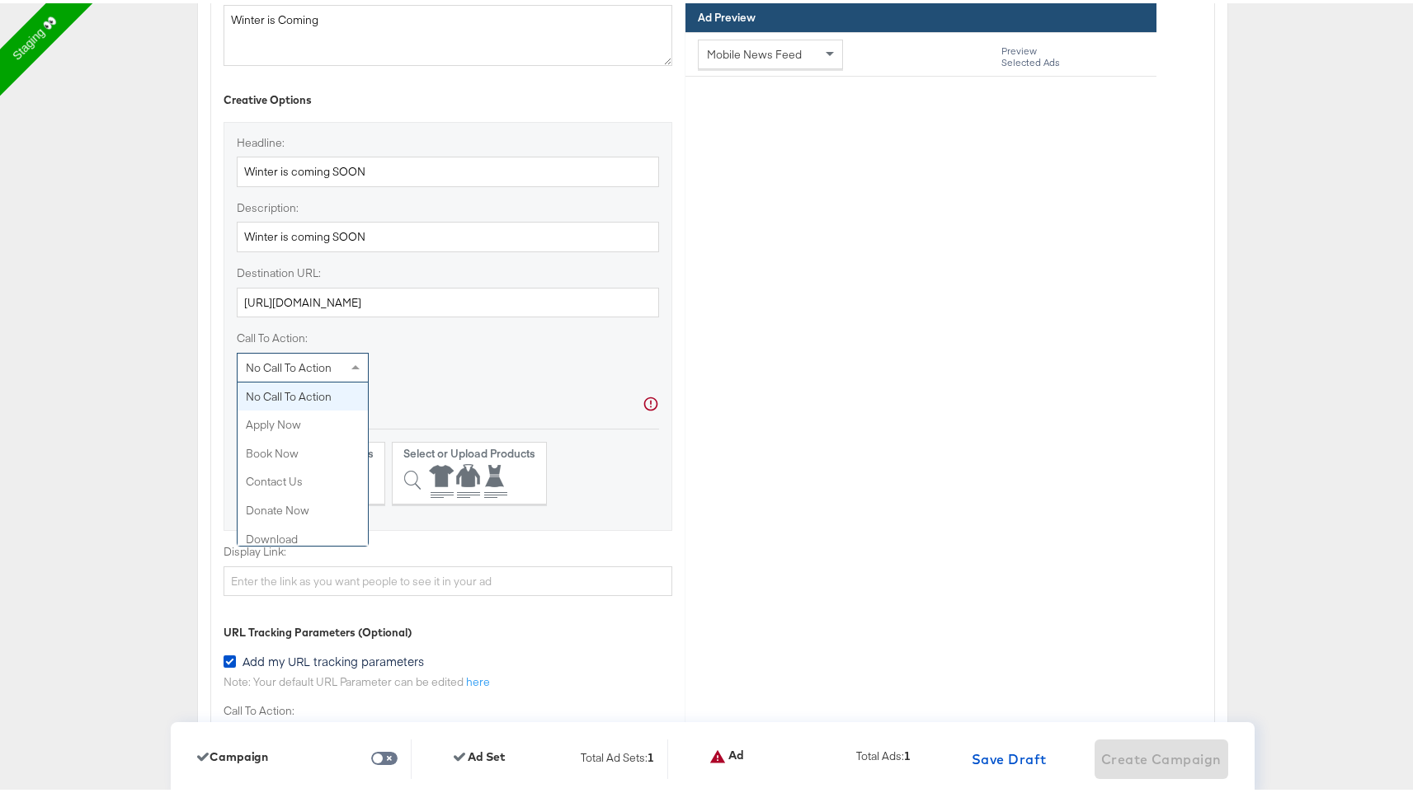
click at [327, 370] on div "No Call To Action" at bounding box center [302, 364] width 130 height 28
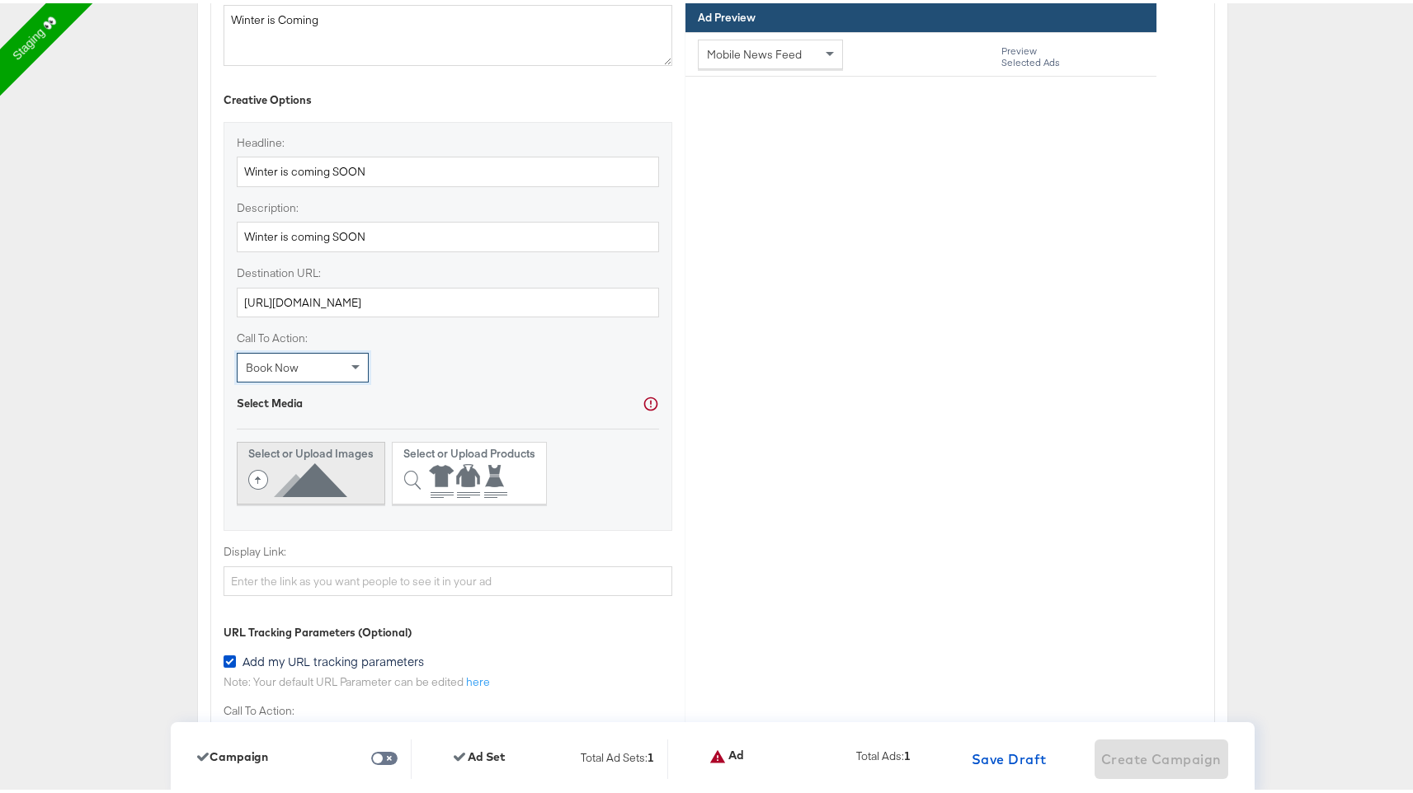
click at [317, 469] on icon at bounding box center [301, 476] width 106 height 37
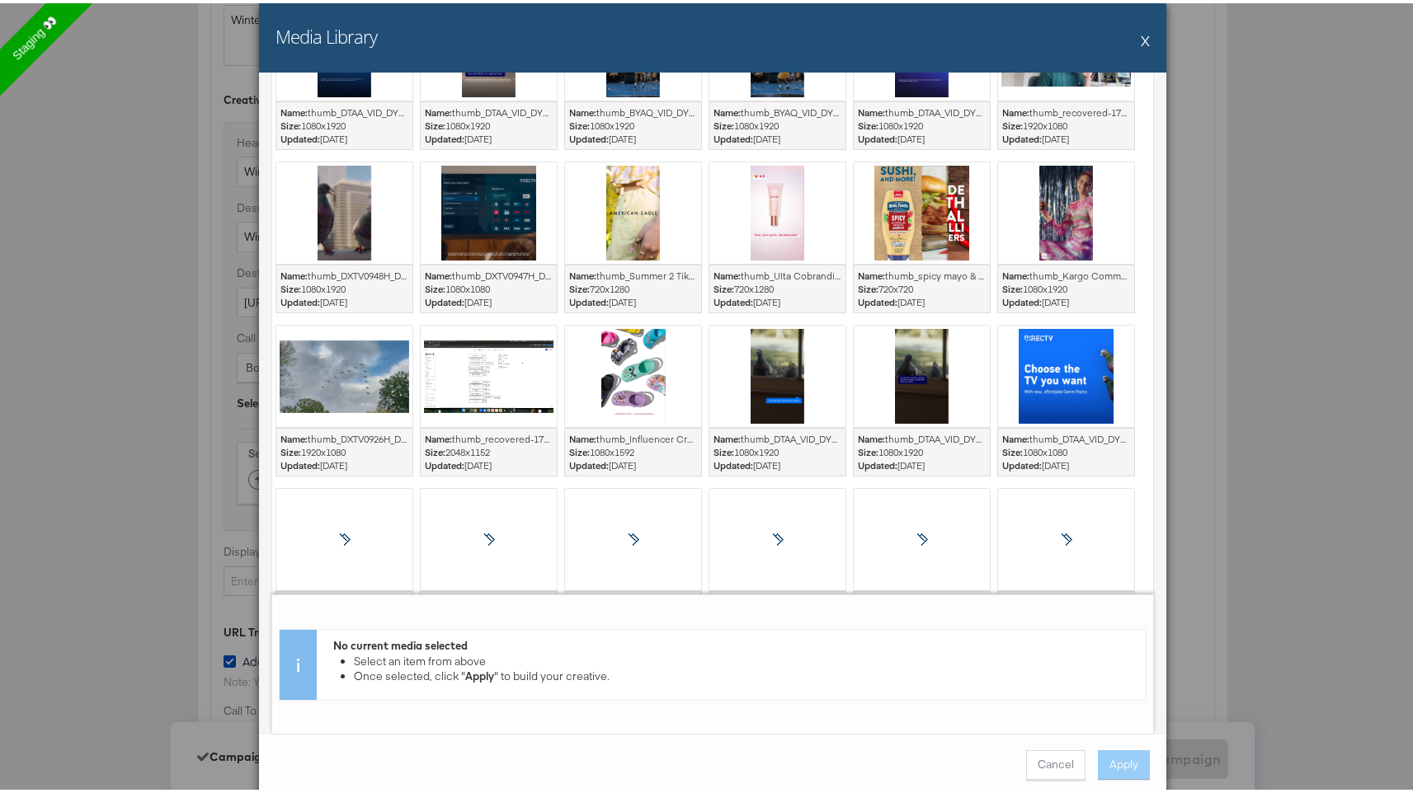
scroll to position [1718, 0]
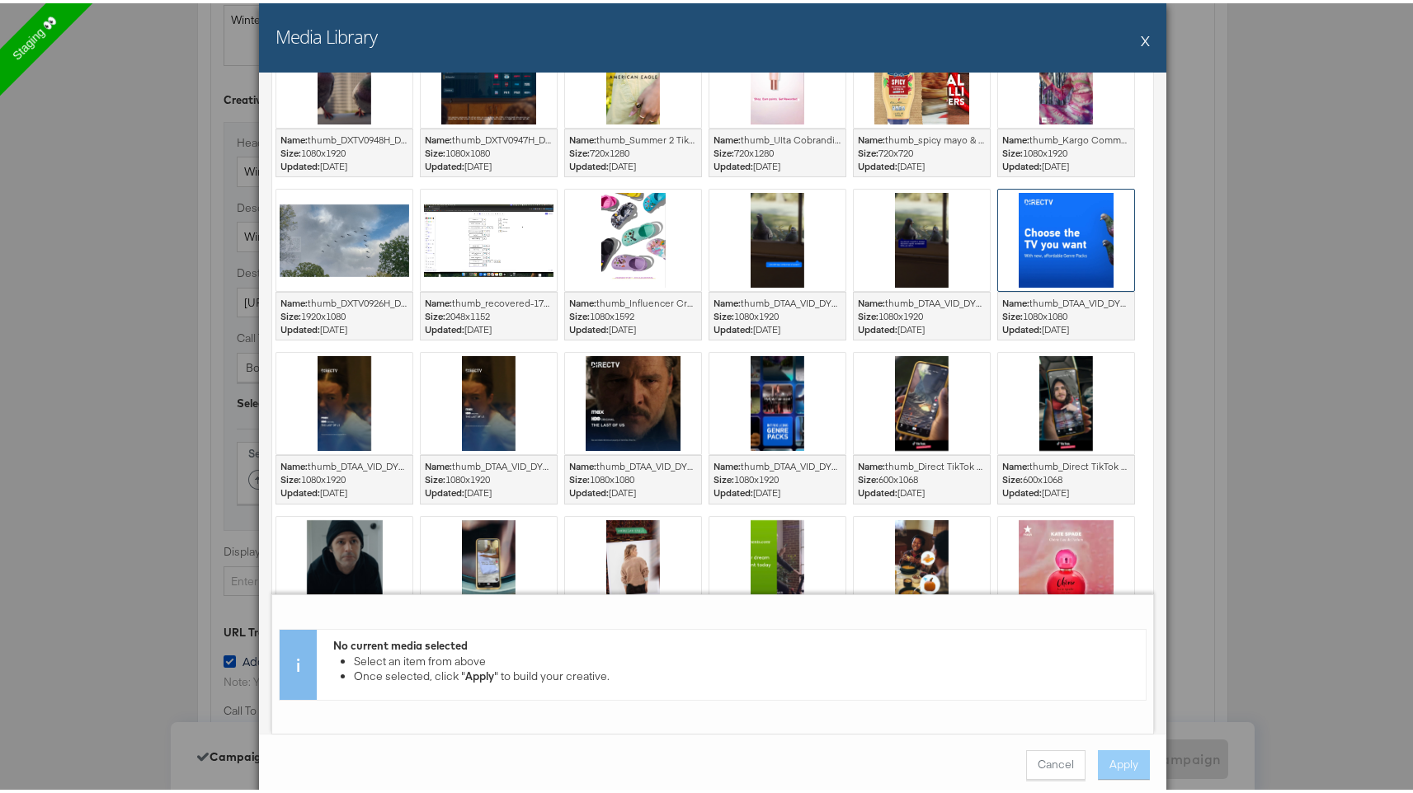
click at [1014, 234] on div at bounding box center [1066, 236] width 136 height 101
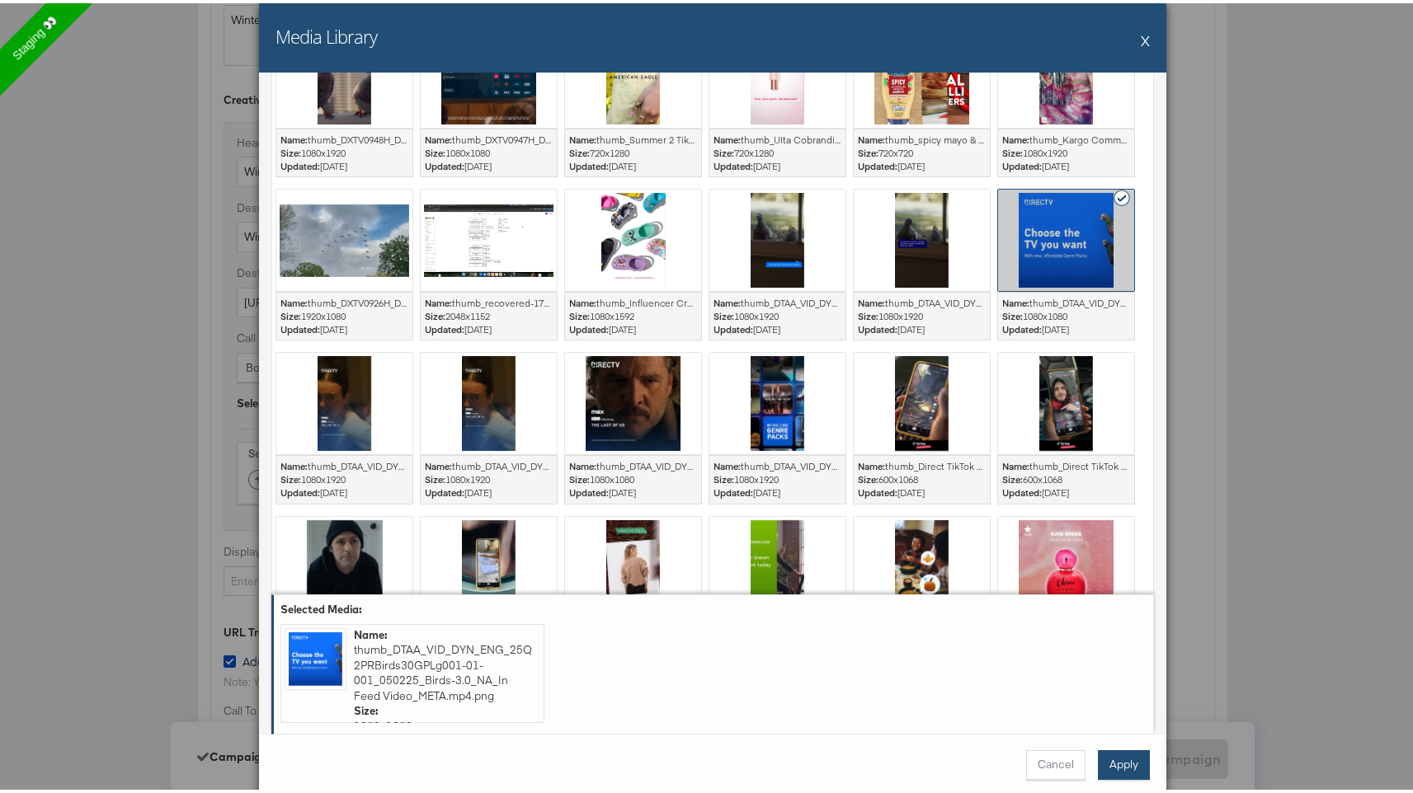
click at [1122, 770] on button "Apply" at bounding box center [1124, 762] width 52 height 30
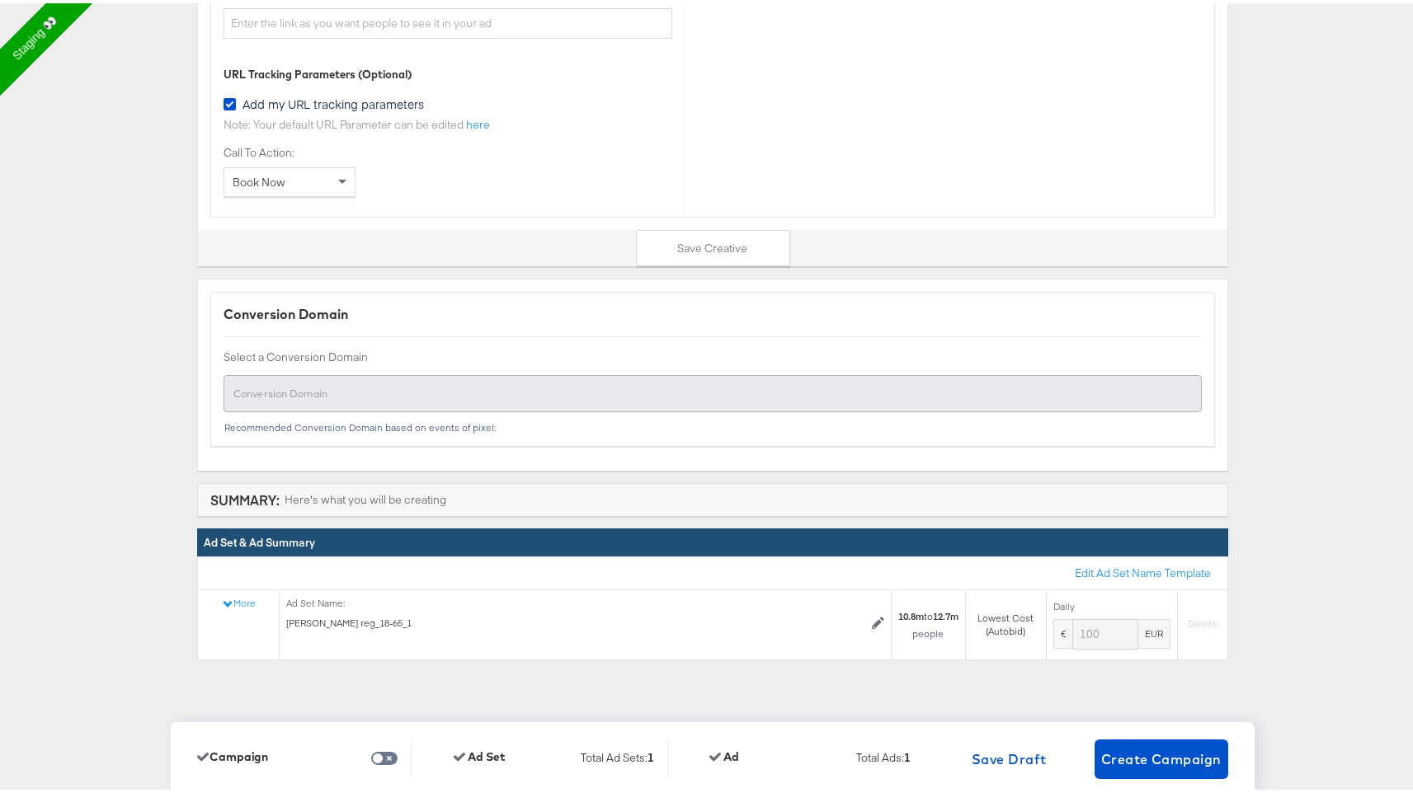
scroll to position [5276, 0]
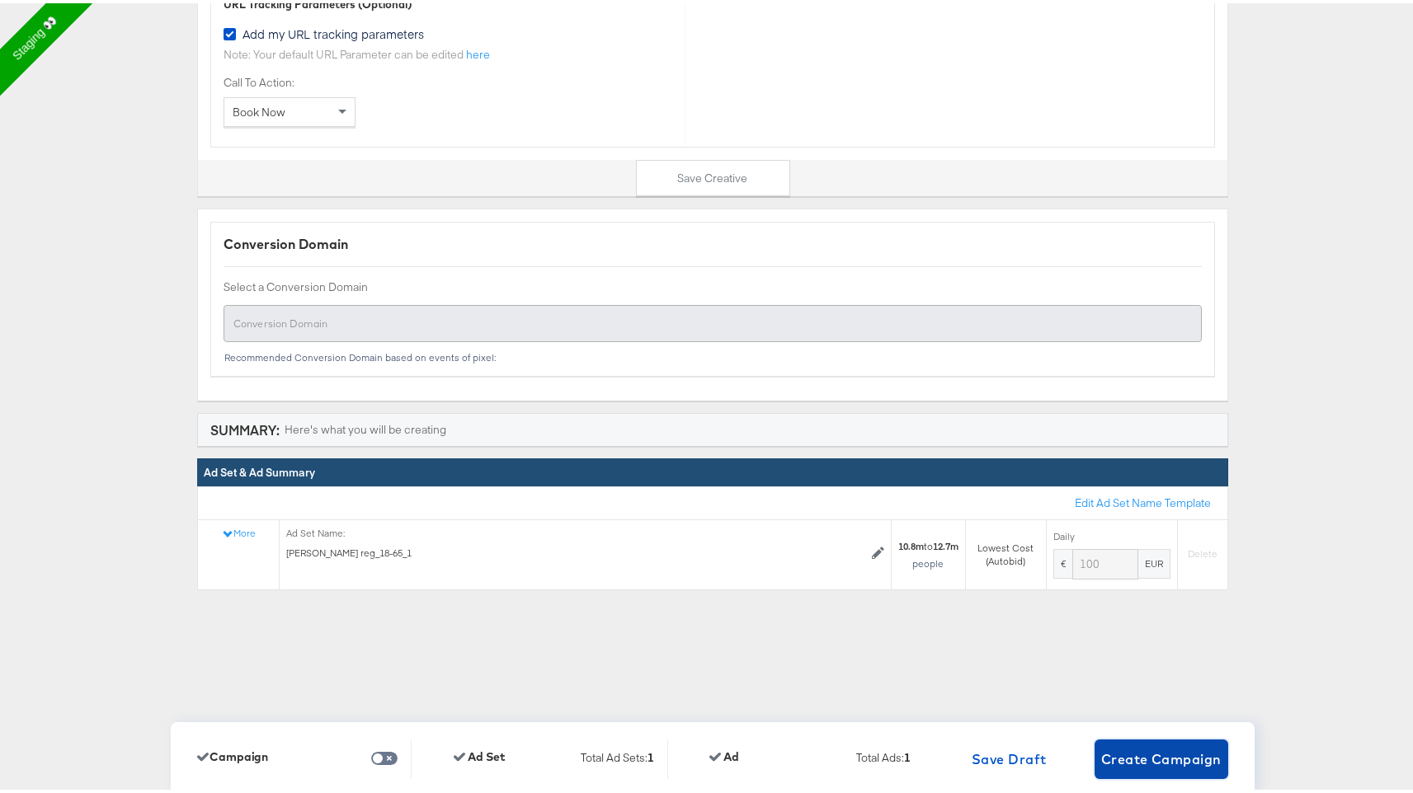
click at [1117, 754] on span "Create Campaign" at bounding box center [1161, 756] width 120 height 23
